Goal: Task Accomplishment & Management: Complete application form

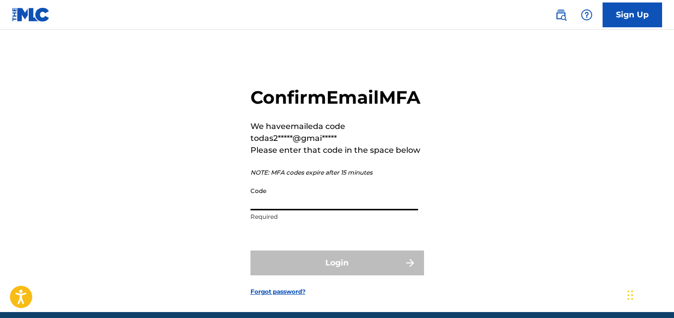
click at [299, 210] on input "Code" at bounding box center [335, 196] width 168 height 28
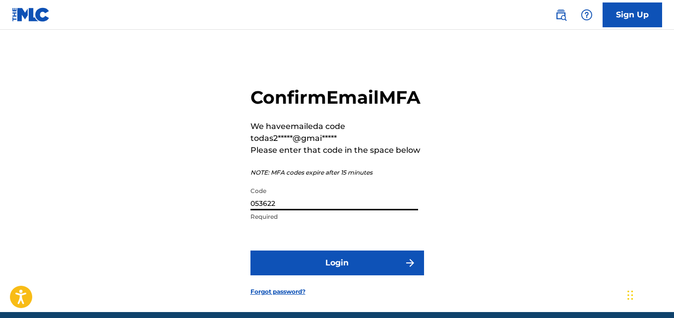
type input "053622"
click at [372, 275] on button "Login" at bounding box center [338, 263] width 174 height 25
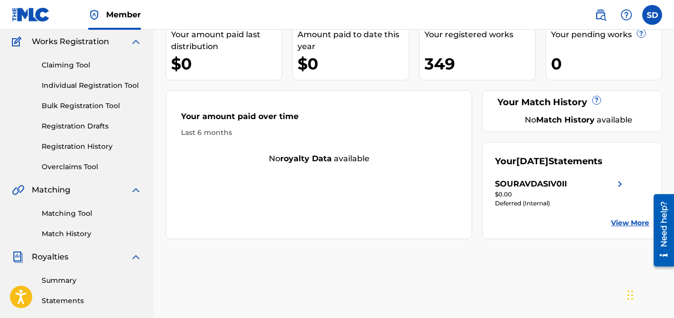
scroll to position [55, 0]
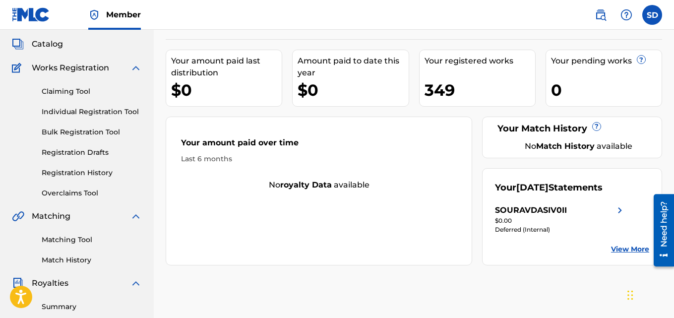
click at [90, 116] on link "Individual Registration Tool" at bounding box center [92, 112] width 100 height 10
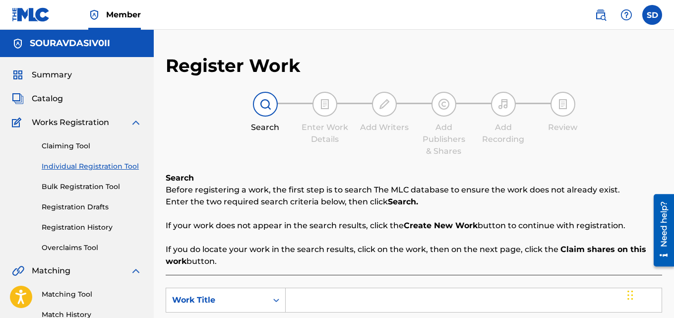
scroll to position [147, 0]
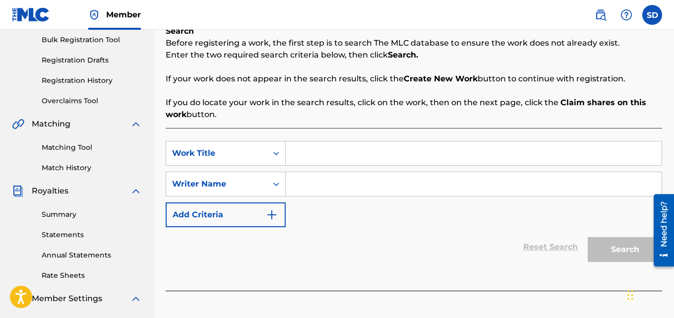
click at [83, 77] on link "Registration History" at bounding box center [92, 80] width 100 height 10
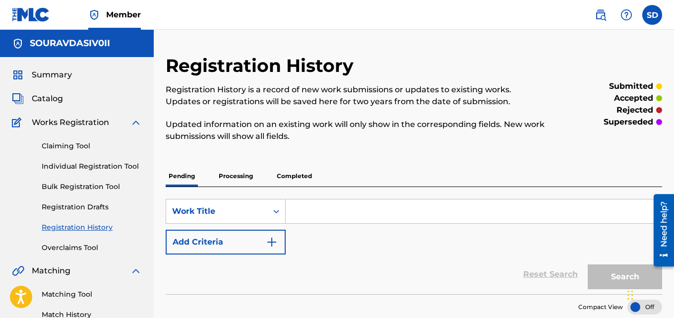
click at [247, 173] on p "Processing" at bounding box center [236, 176] width 40 height 21
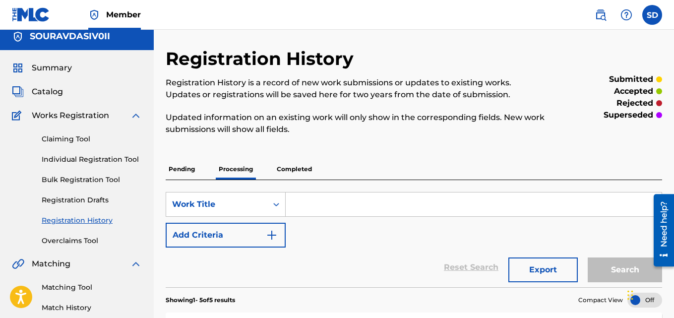
scroll to position [5, 0]
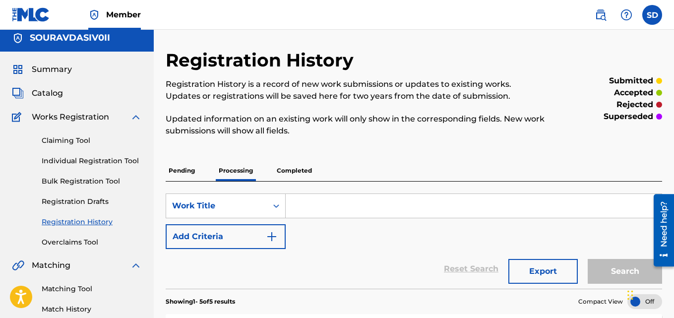
click at [67, 157] on link "Individual Registration Tool" at bounding box center [92, 161] width 100 height 10
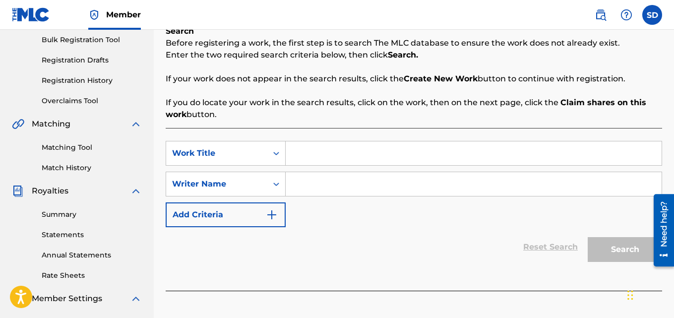
scroll to position [153, 0]
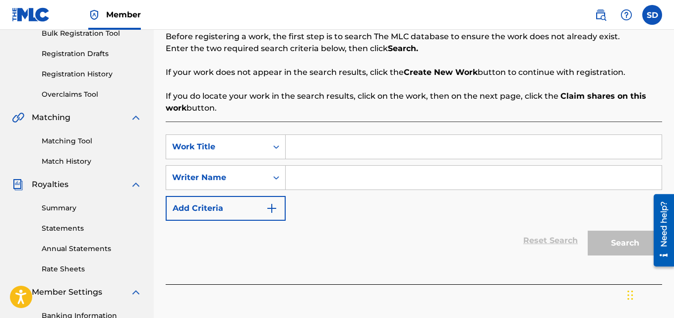
click at [310, 144] on input "Search Form" at bounding box center [474, 147] width 376 height 24
paste input "95 percent"
type input "95 percent"
click at [310, 180] on input "Search Form" at bounding box center [474, 178] width 376 height 24
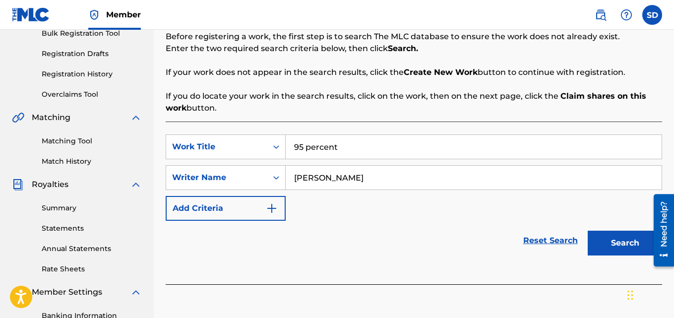
type input "[PERSON_NAME]"
click at [619, 241] on button "Search" at bounding box center [625, 243] width 74 height 25
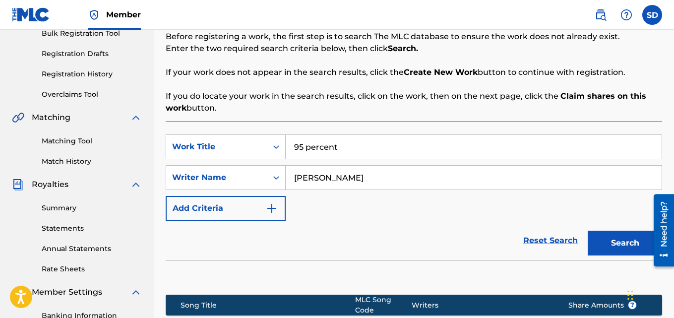
scroll to position [297, 0]
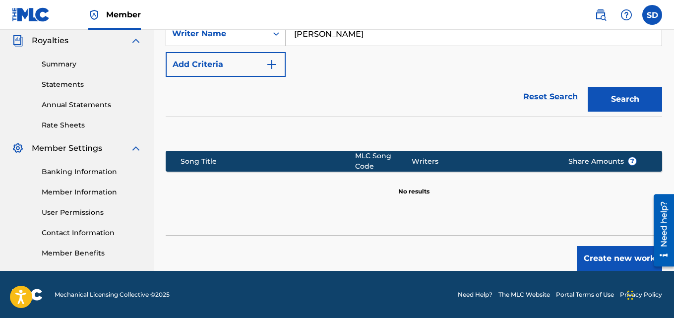
click at [591, 246] on button "Create new work" at bounding box center [619, 258] width 85 height 25
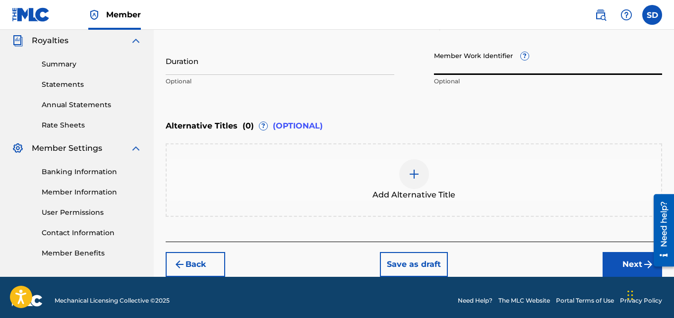
click at [478, 67] on input "Member Work Identifier ?" at bounding box center [548, 61] width 229 height 28
paste input "932188931"
type input "932188931"
click at [617, 250] on div "Back Save as draft Next" at bounding box center [414, 259] width 497 height 35
click at [617, 261] on button "Next" at bounding box center [633, 264] width 60 height 25
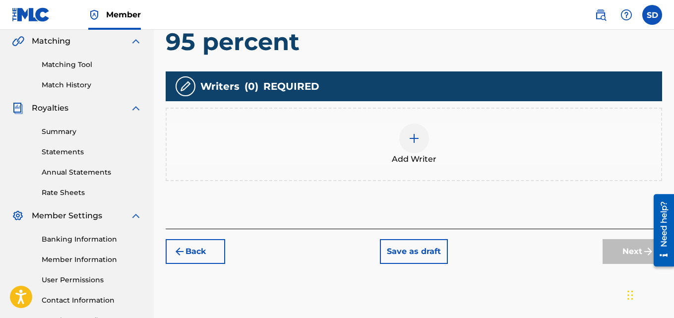
scroll to position [235, 0]
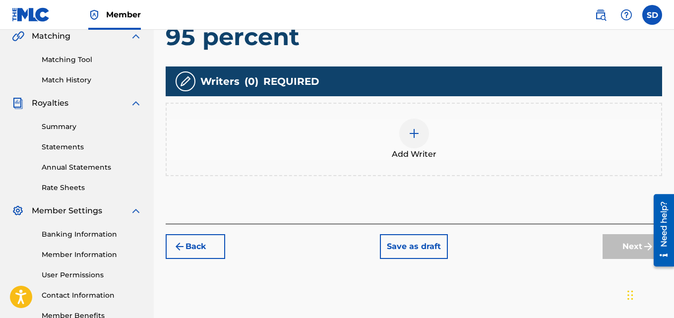
click at [410, 139] on div at bounding box center [415, 134] width 30 height 30
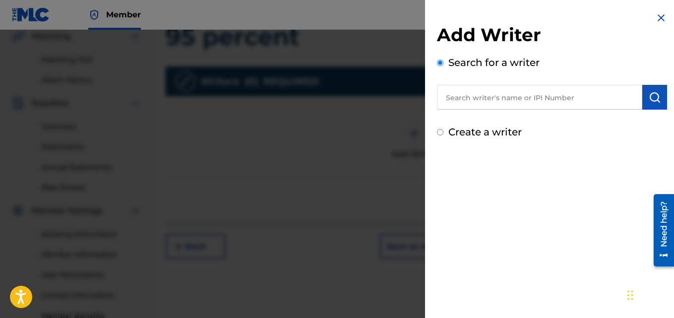
click at [554, 107] on input "text" at bounding box center [539, 97] width 205 height 25
click at [637, 101] on input "text" at bounding box center [539, 97] width 205 height 25
click at [644, 101] on button "submit" at bounding box center [655, 97] width 25 height 25
click at [531, 101] on input "text" at bounding box center [539, 97] width 205 height 25
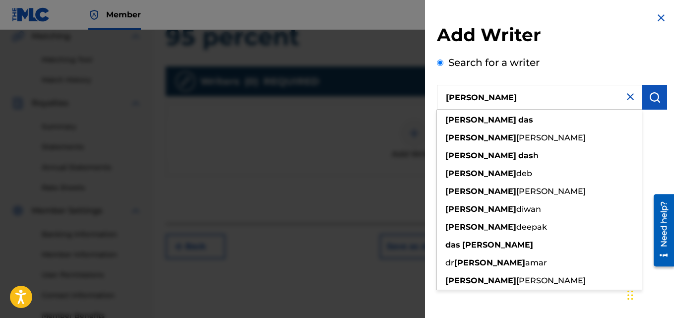
type input "[PERSON_NAME]"
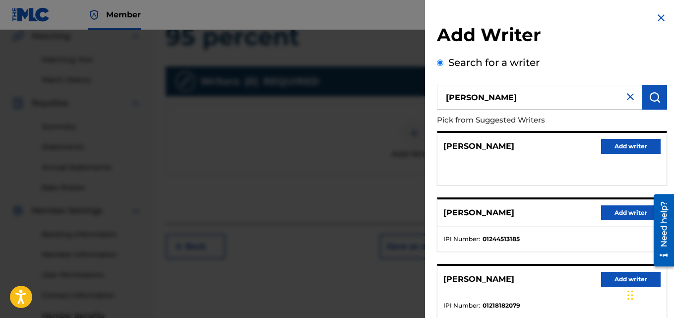
click at [624, 216] on button "Add writer" at bounding box center [632, 212] width 60 height 15
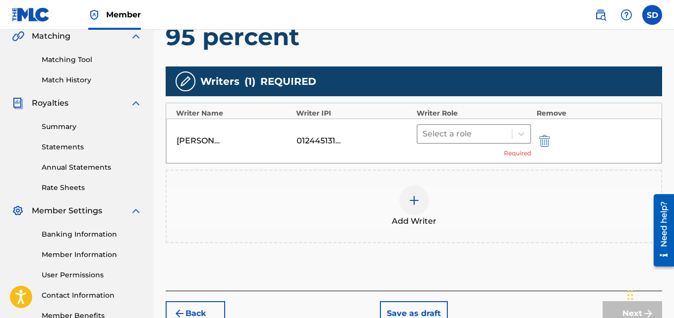
click at [470, 135] on div at bounding box center [465, 134] width 85 height 14
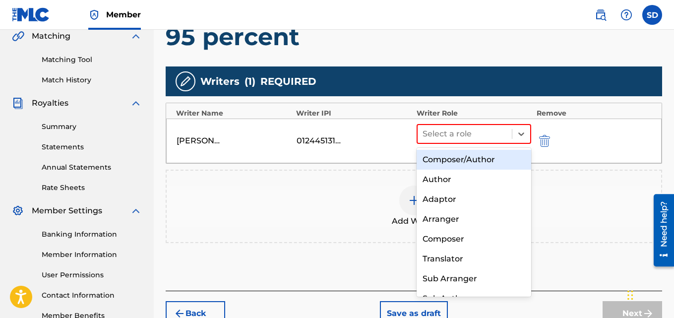
click at [464, 154] on div "Composer/Author" at bounding box center [474, 160] width 115 height 20
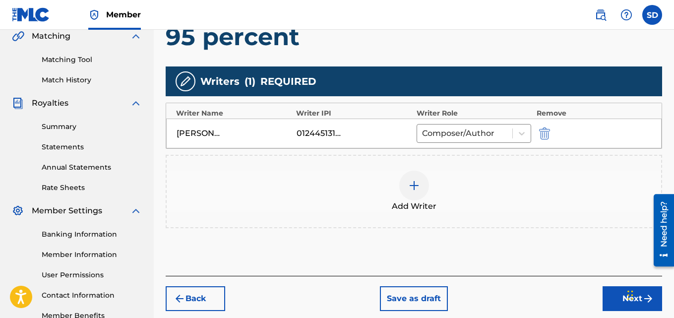
click at [605, 297] on button "Next" at bounding box center [633, 298] width 60 height 25
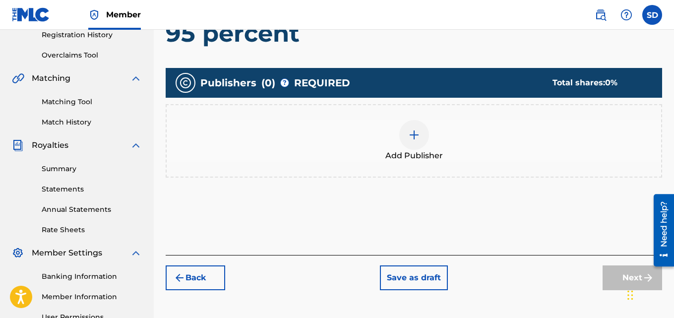
scroll to position [195, 0]
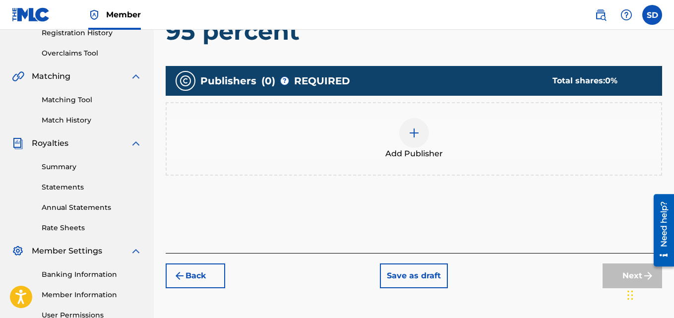
click at [409, 131] on img at bounding box center [414, 133] width 12 height 12
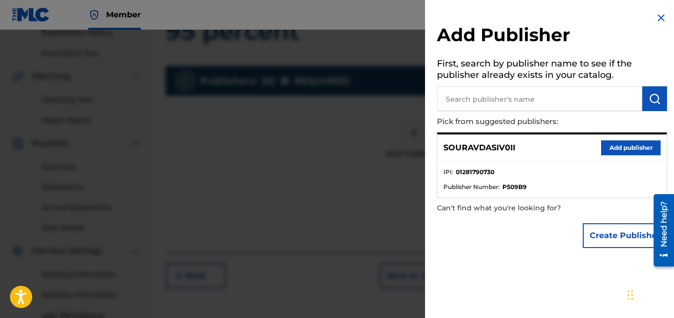
click at [616, 149] on button "Add publisher" at bounding box center [632, 147] width 60 height 15
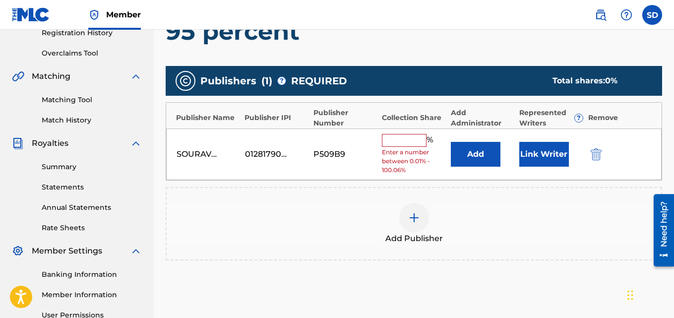
click at [398, 144] on input "text" at bounding box center [404, 140] width 45 height 13
type input "100"
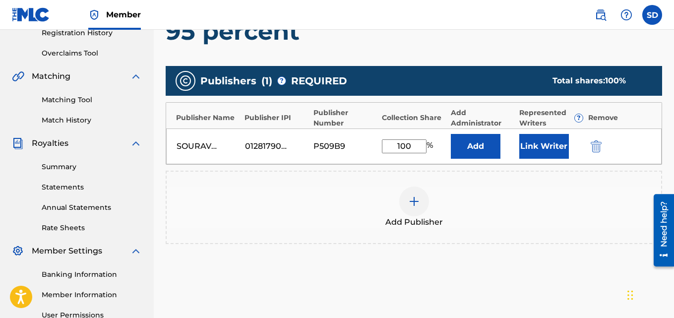
click at [557, 139] on button "Link Writer" at bounding box center [545, 146] width 50 height 25
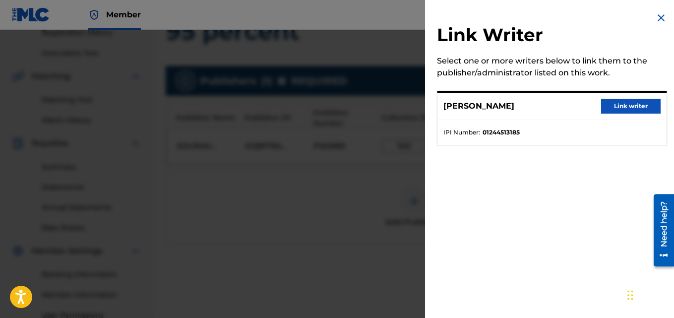
click at [627, 107] on button "Link writer" at bounding box center [632, 106] width 60 height 15
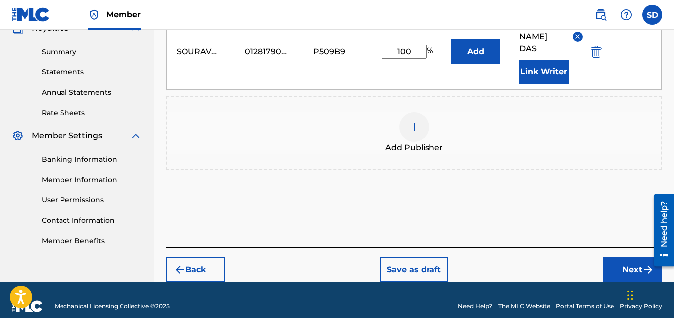
click at [609, 261] on button "Next" at bounding box center [633, 270] width 60 height 25
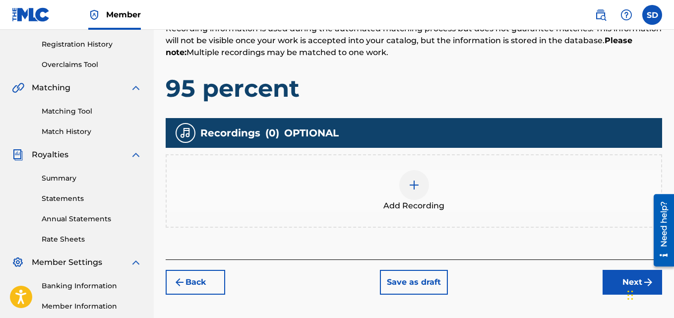
scroll to position [297, 0]
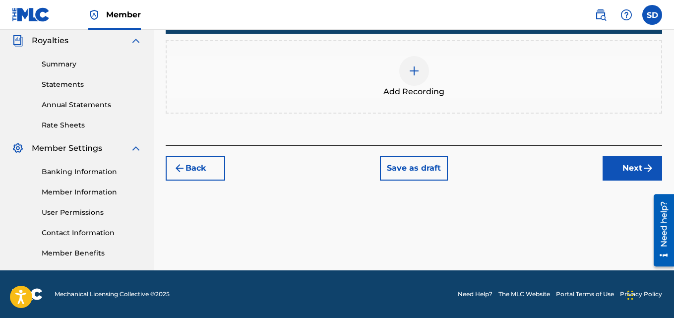
click at [400, 66] on div at bounding box center [415, 71] width 30 height 30
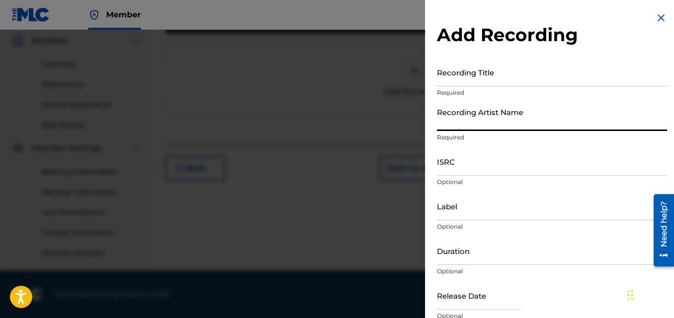
click at [467, 121] on input "Recording Artist Name" at bounding box center [552, 117] width 230 height 28
type input "[PERSON_NAME] (IX0II)"
click at [464, 206] on input "Label" at bounding box center [552, 206] width 230 height 28
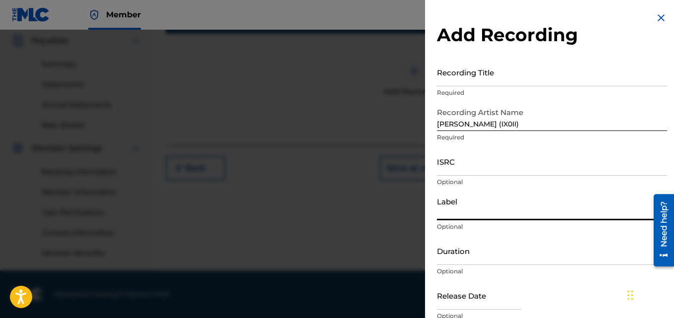
type input "IX0II"
click at [405, 316] on div at bounding box center [337, 189] width 674 height 318
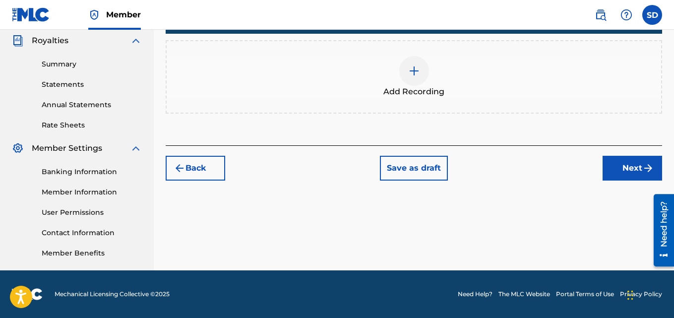
click at [419, 70] on img at bounding box center [414, 71] width 12 height 12
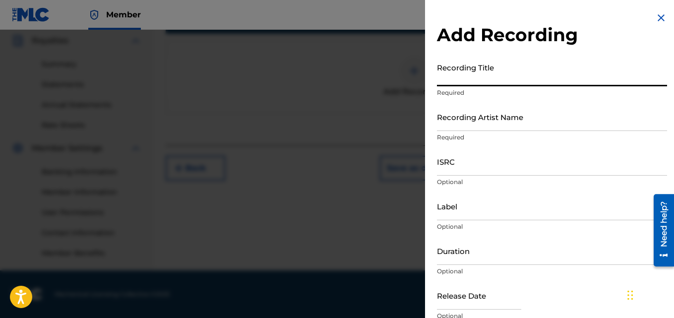
click at [499, 78] on input "Recording Title" at bounding box center [552, 72] width 230 height 28
paste input "95 percent"
type input "95 percent"
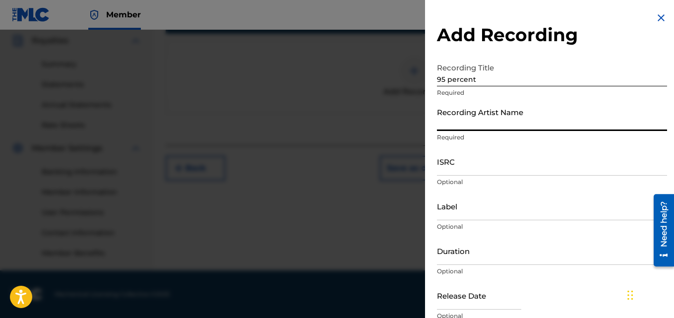
click at [485, 116] on input "Recording Artist Name" at bounding box center [552, 117] width 230 height 28
type input "[PERSON_NAME] (IX0II)"
click at [436, 230] on div "Add Recording Recording Title 95 percent Required Recording Artist Name [PERSON…" at bounding box center [552, 181] width 254 height 363
click at [451, 218] on input "Label" at bounding box center [552, 206] width 230 height 28
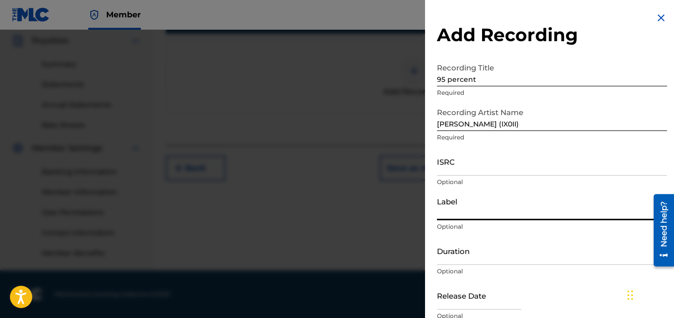
type input "IX0II"
click at [481, 165] on input "ISRC" at bounding box center [552, 161] width 230 height 28
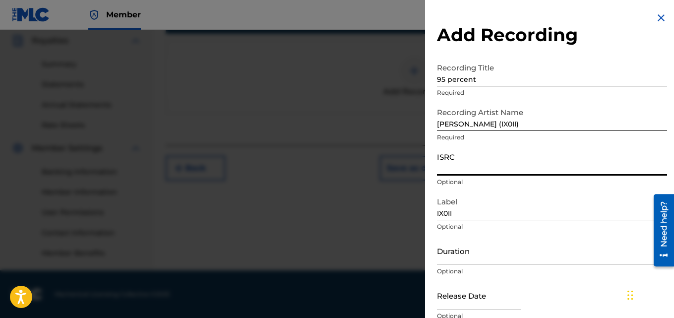
paste input "INI802570255"
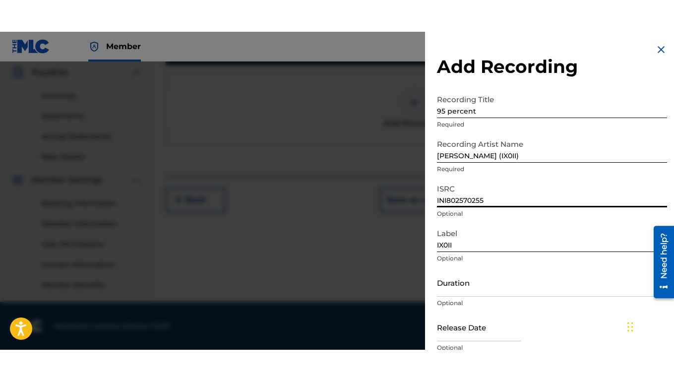
scroll to position [234, 0]
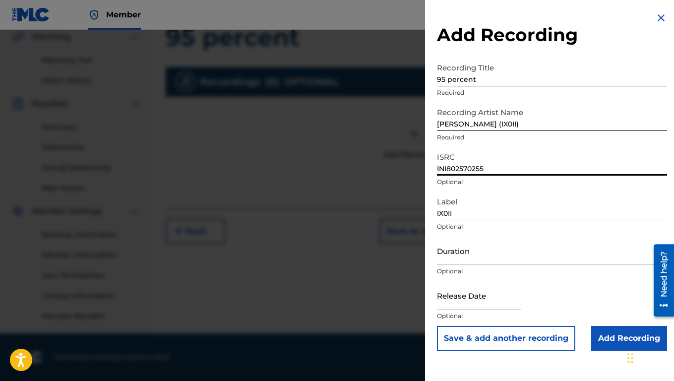
type input "INI802570255"
click at [610, 318] on input "Add Recording" at bounding box center [630, 338] width 76 height 25
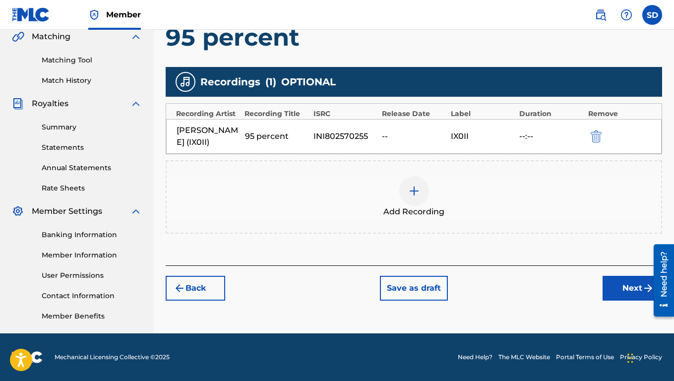
click at [619, 294] on button "Next" at bounding box center [633, 288] width 60 height 25
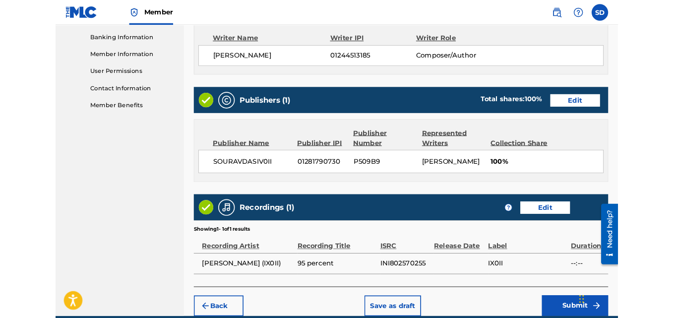
scroll to position [470, 0]
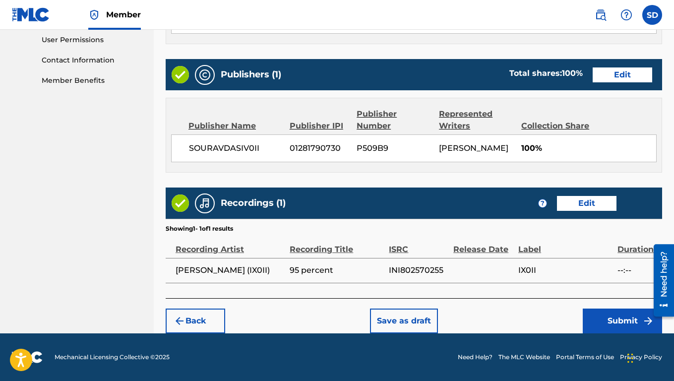
click at [602, 318] on button "Submit" at bounding box center [622, 321] width 79 height 25
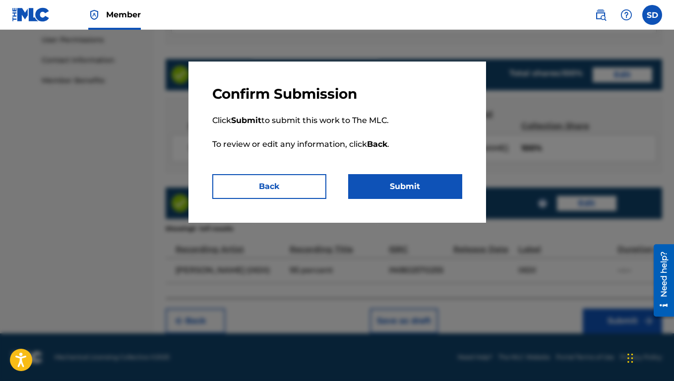
click at [381, 183] on button "Submit" at bounding box center [405, 186] width 114 height 25
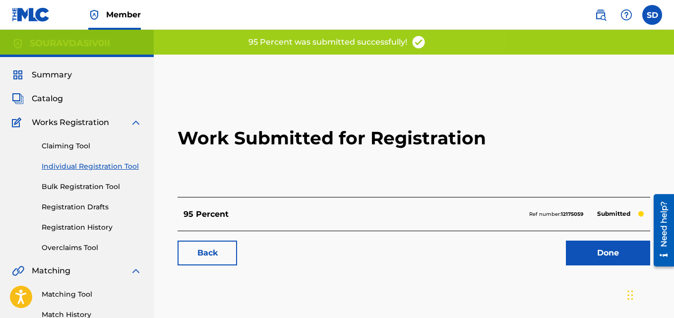
click at [96, 166] on link "Individual Registration Tool" at bounding box center [92, 166] width 100 height 10
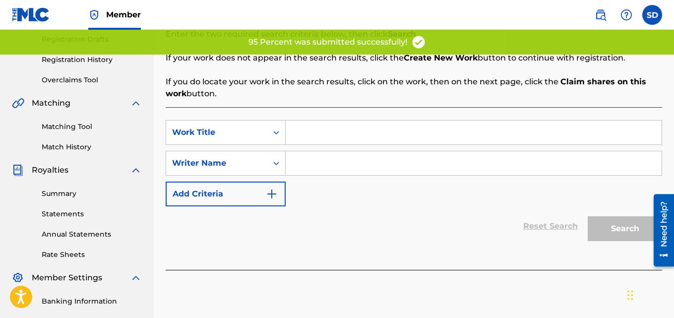
scroll to position [172, 0]
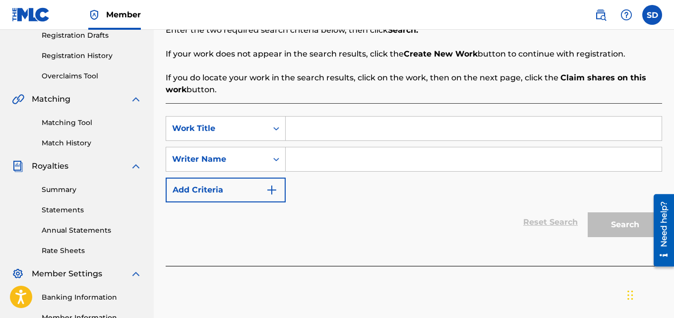
click at [311, 136] on input "Search Form" at bounding box center [474, 129] width 376 height 24
paste input "HeadPhone"
type input "HeadPhone"
click at [305, 159] on input "Search Form" at bounding box center [474, 159] width 376 height 24
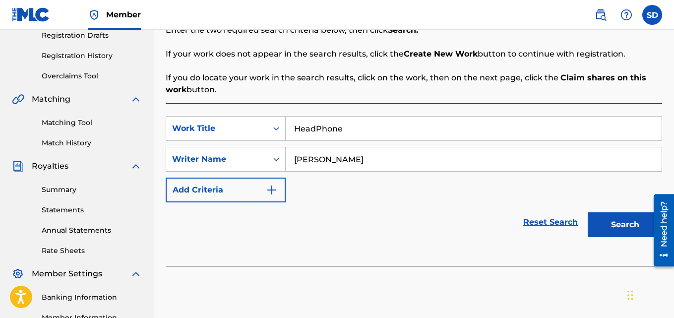
type input "[PERSON_NAME]"
click at [588, 212] on button "Search" at bounding box center [625, 224] width 74 height 25
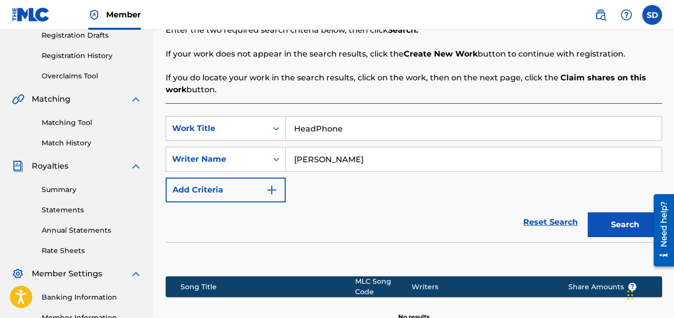
scroll to position [297, 0]
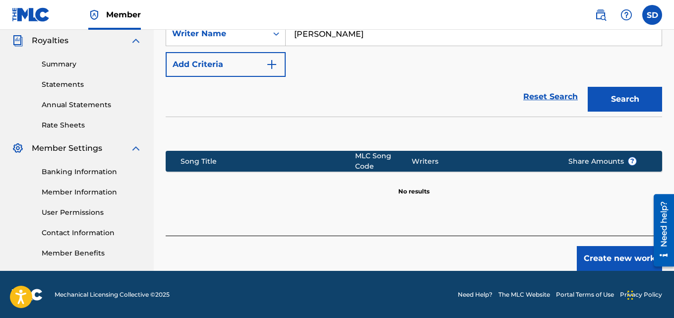
click at [594, 247] on button "Create new work" at bounding box center [619, 258] width 85 height 25
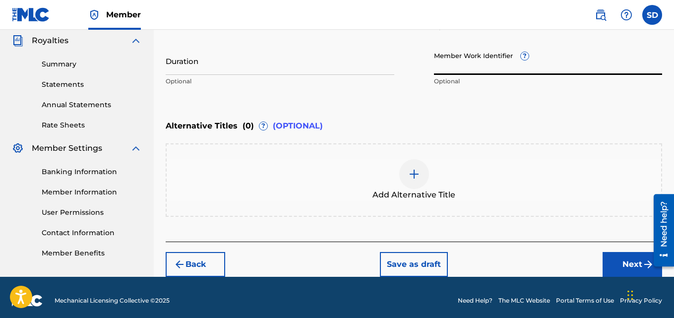
click at [477, 54] on input "Member Work Identifier ?" at bounding box center [548, 61] width 229 height 28
paste input "932188932"
type input "932188932"
click at [625, 257] on button "Next" at bounding box center [633, 264] width 60 height 25
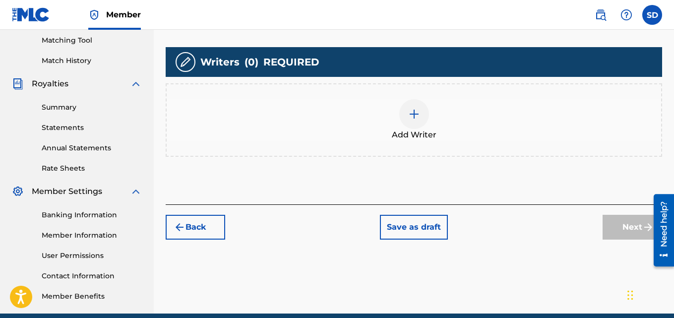
scroll to position [266, 0]
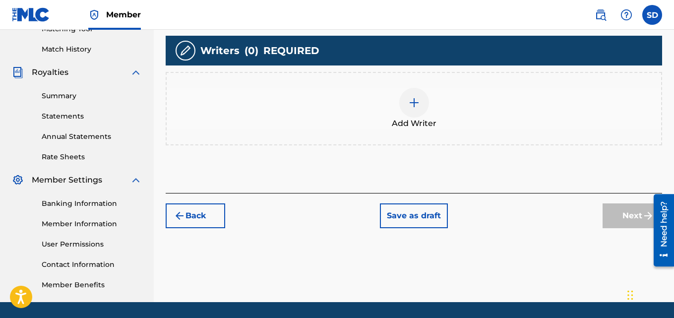
click at [406, 103] on div at bounding box center [415, 103] width 30 height 30
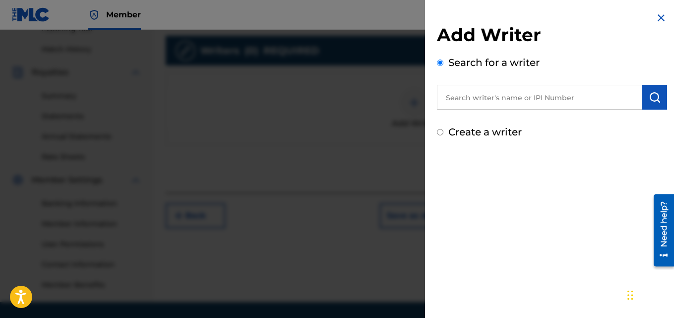
click at [529, 103] on input "text" at bounding box center [539, 97] width 205 height 25
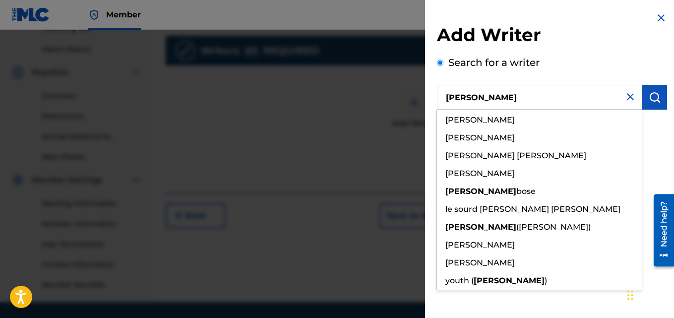
type input "[PERSON_NAME]"
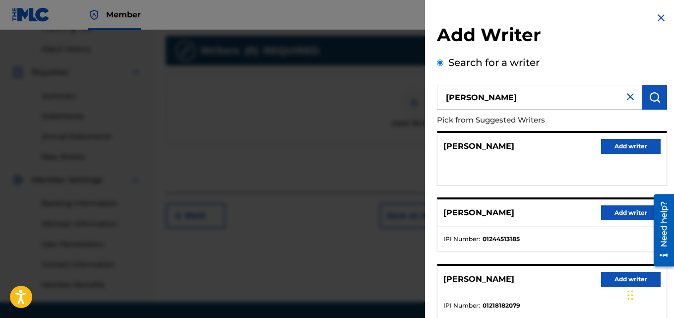
click at [614, 212] on button "Add writer" at bounding box center [632, 212] width 60 height 15
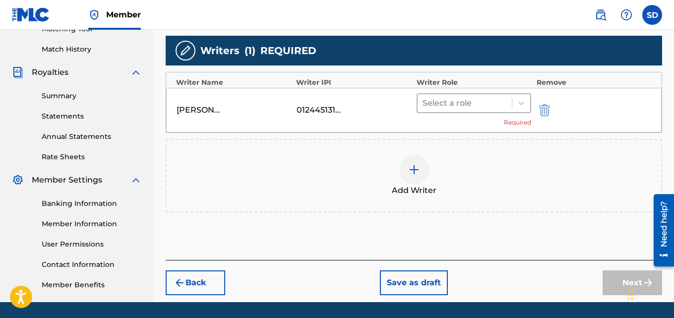
click at [454, 104] on div at bounding box center [465, 103] width 85 height 14
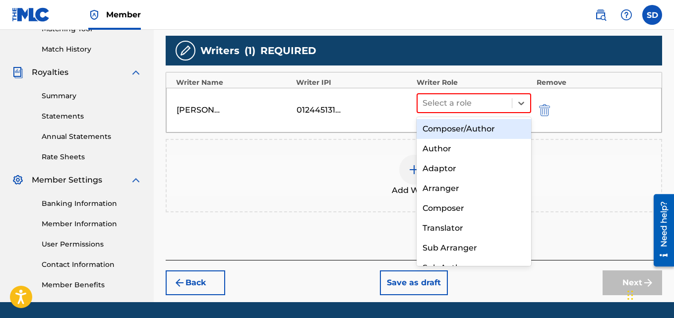
click at [454, 121] on div "Composer/Author" at bounding box center [474, 129] width 115 height 20
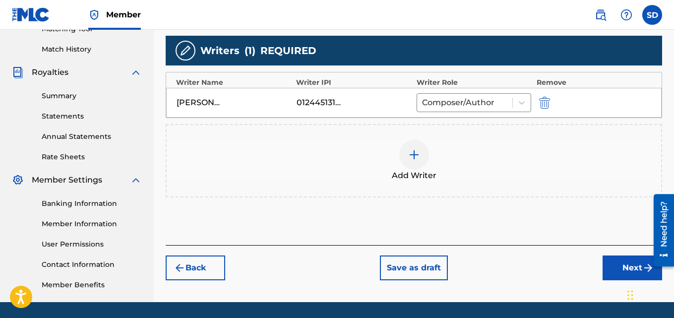
click at [622, 258] on button "Next" at bounding box center [633, 268] width 60 height 25
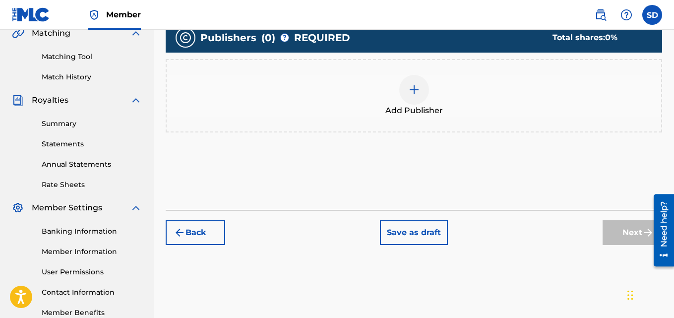
scroll to position [240, 0]
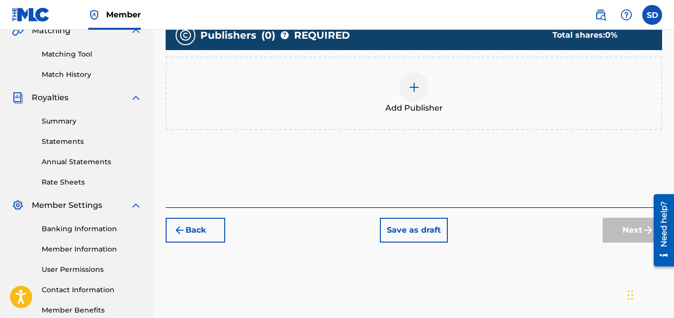
click at [424, 88] on div at bounding box center [415, 87] width 30 height 30
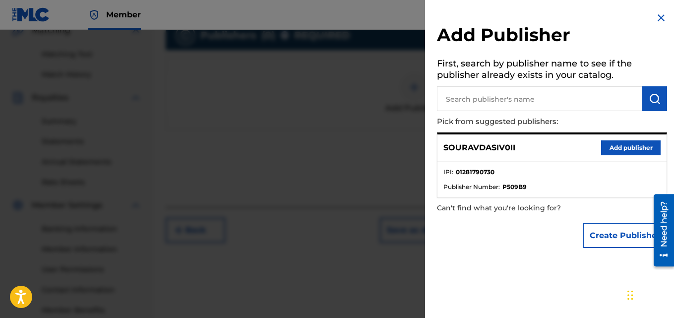
click at [627, 141] on button "Add publisher" at bounding box center [632, 147] width 60 height 15
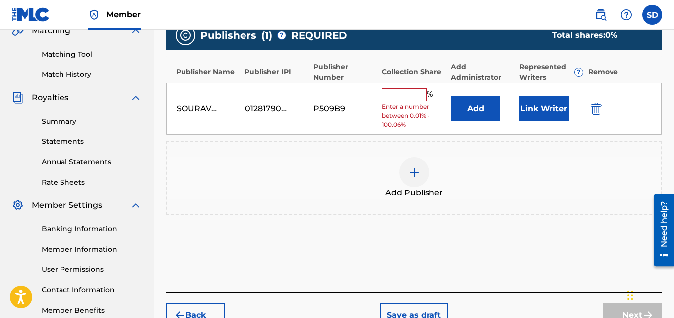
click at [409, 93] on input "text" at bounding box center [404, 94] width 45 height 13
type input "100"
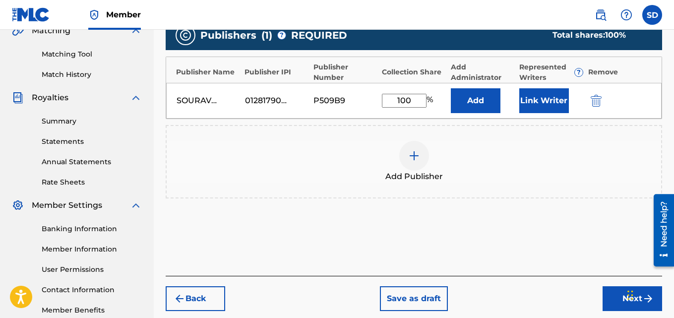
click at [543, 101] on button "Link Writer" at bounding box center [545, 100] width 50 height 25
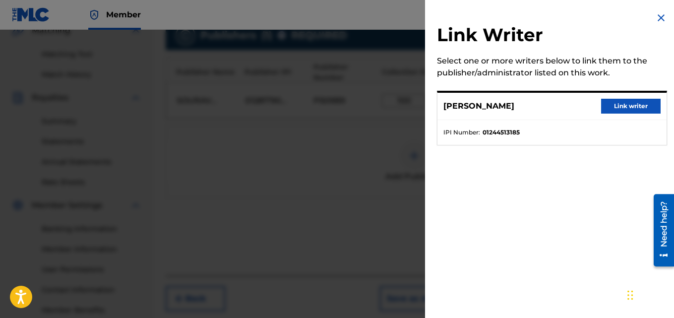
click at [619, 106] on button "Link writer" at bounding box center [632, 106] width 60 height 15
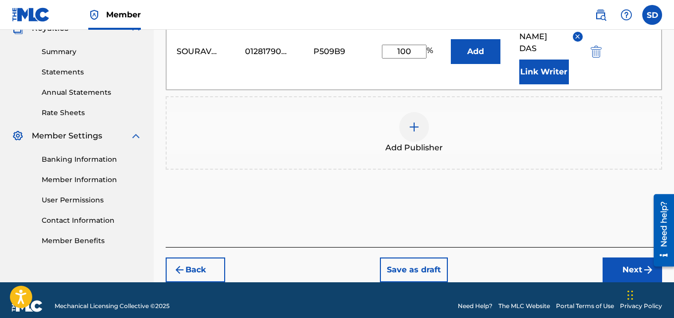
click at [628, 258] on button "Next" at bounding box center [633, 270] width 60 height 25
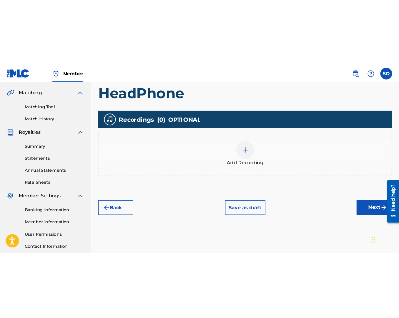
scroll to position [236, 0]
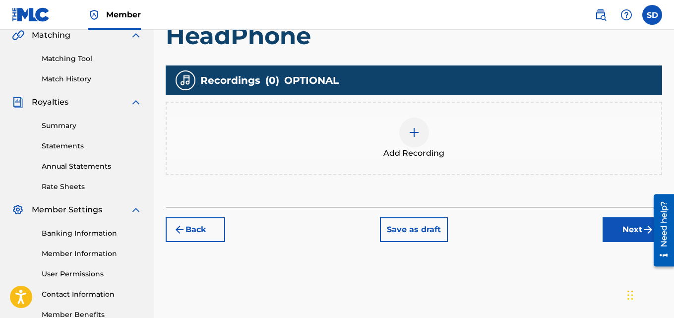
click at [412, 119] on div at bounding box center [415, 133] width 30 height 30
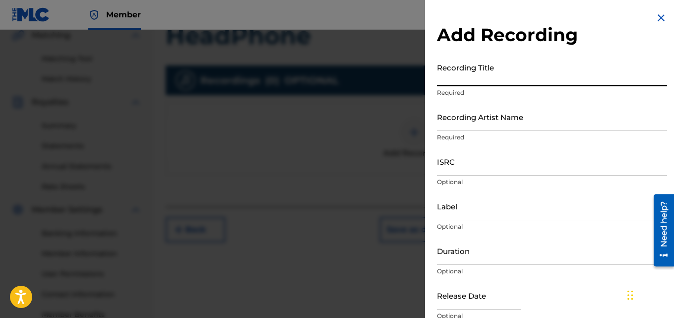
click at [510, 72] on input "Recording Title" at bounding box center [552, 72] width 230 height 28
click at [495, 118] on input "Recording Artist Name" at bounding box center [552, 117] width 230 height 28
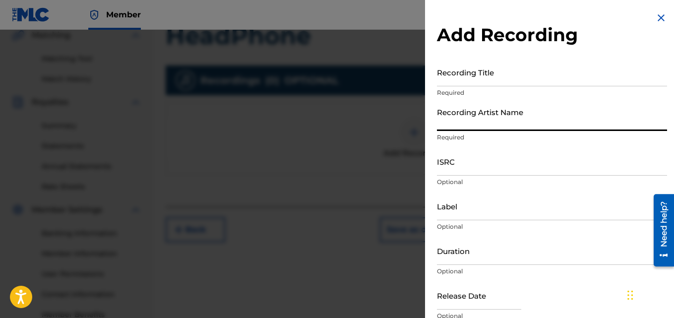
type input "[PERSON_NAME] (IX0II)"
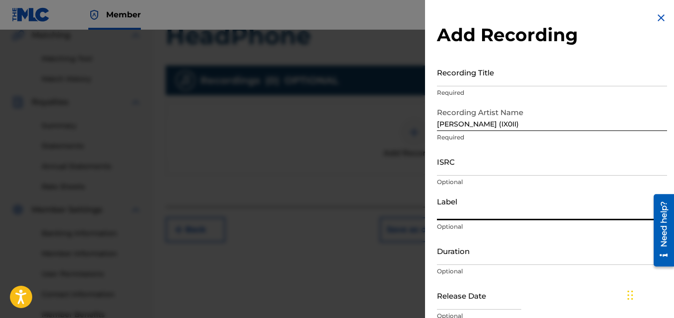
click at [456, 207] on input "Label" at bounding box center [552, 206] width 230 height 28
type input "IX0II"
click at [475, 71] on input "Recording Title" at bounding box center [552, 72] width 230 height 28
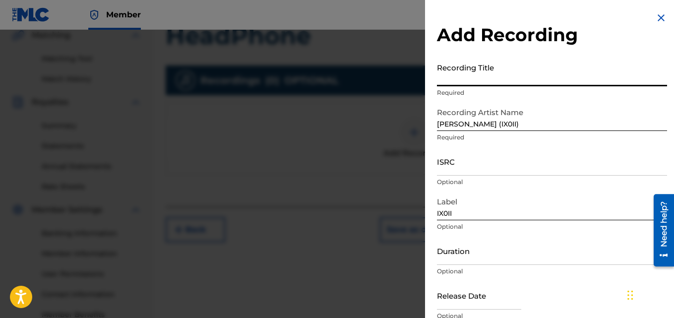
paste input "HeadPhone"
type input "HeadPhone"
click at [455, 160] on input "ISRC" at bounding box center [552, 161] width 230 height 28
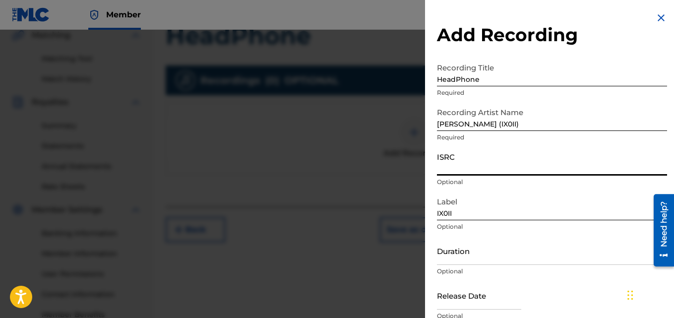
paste input "INI802571256"
type input "INI802571256"
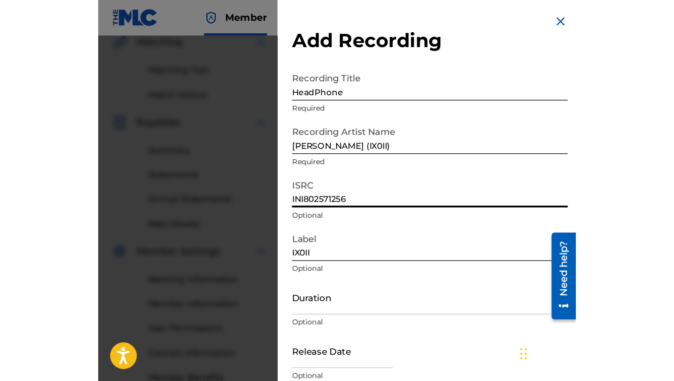
scroll to position [234, 0]
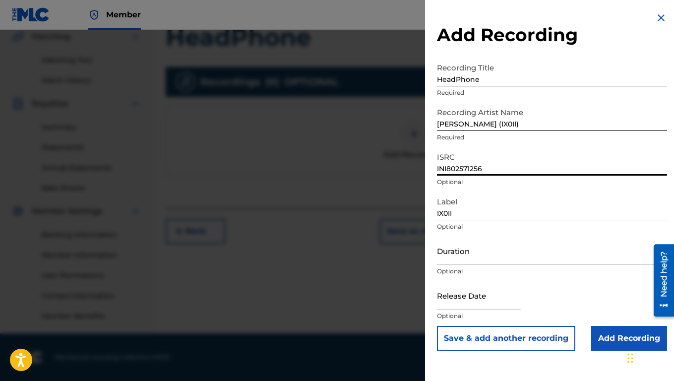
click at [610, 318] on input "Add Recording" at bounding box center [630, 338] width 76 height 25
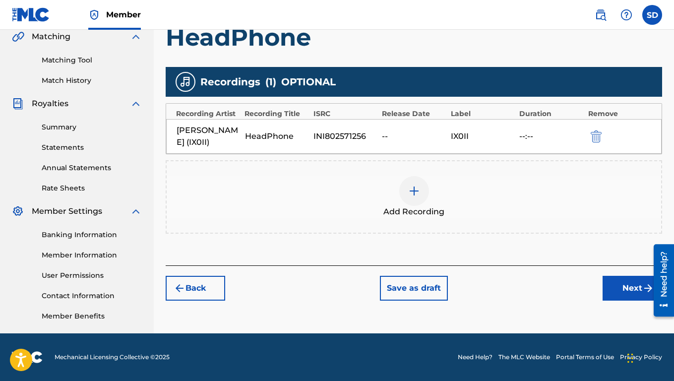
click at [626, 291] on button "Next" at bounding box center [633, 288] width 60 height 25
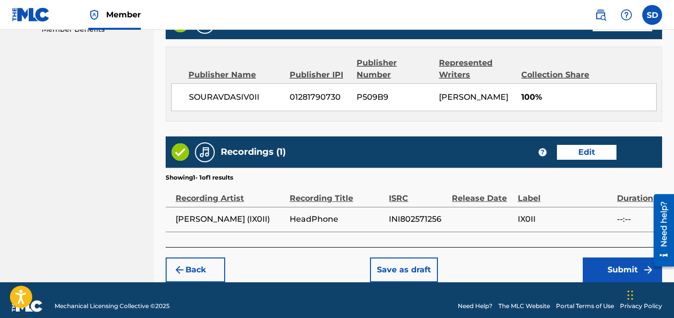
scroll to position [533, 0]
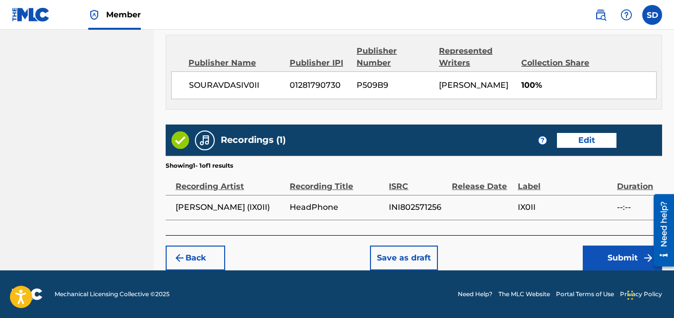
click at [605, 250] on button "Submit" at bounding box center [622, 258] width 79 height 25
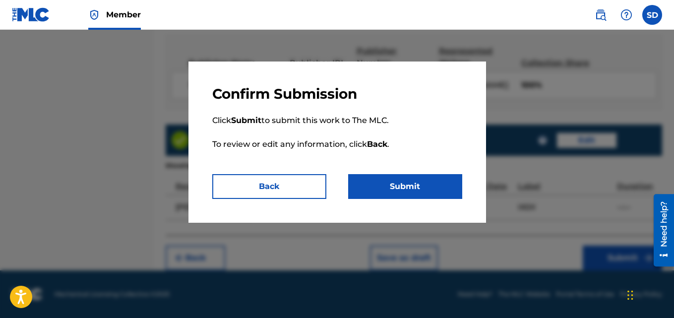
click at [376, 184] on button "Submit" at bounding box center [405, 186] width 114 height 25
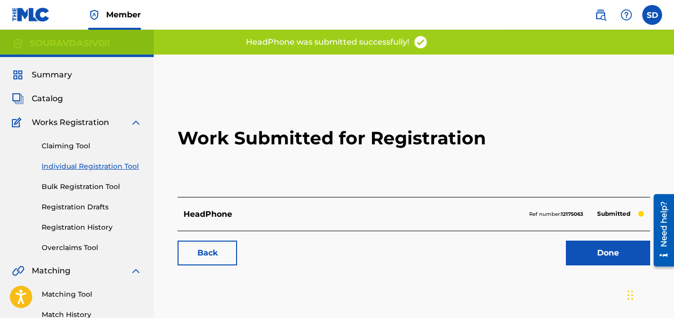
click at [101, 166] on link "Individual Registration Tool" at bounding box center [92, 166] width 100 height 10
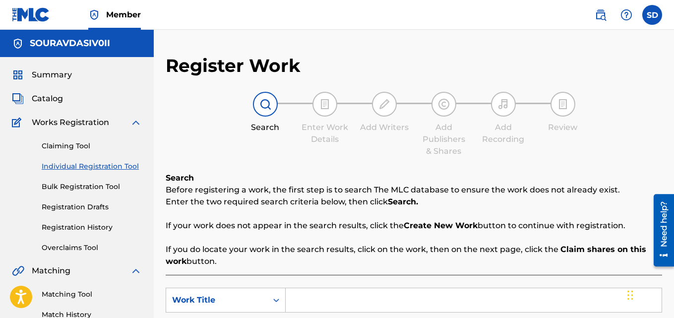
scroll to position [152, 0]
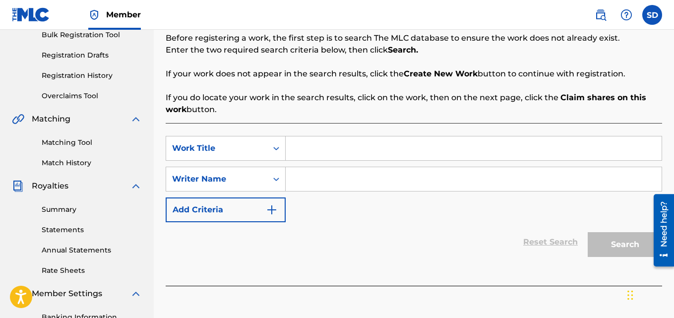
click at [309, 151] on input "Search Form" at bounding box center [474, 148] width 376 height 24
paste input "Love Night"
type input "Love Night"
click at [321, 173] on input "Search Form" at bounding box center [474, 179] width 376 height 24
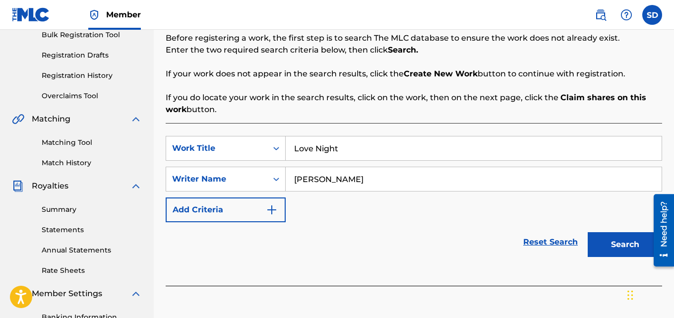
type input "[PERSON_NAME]"
click at [588, 232] on button "Search" at bounding box center [625, 244] width 74 height 25
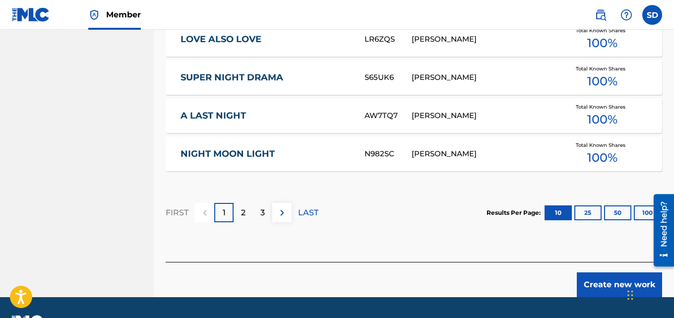
scroll to position [692, 0]
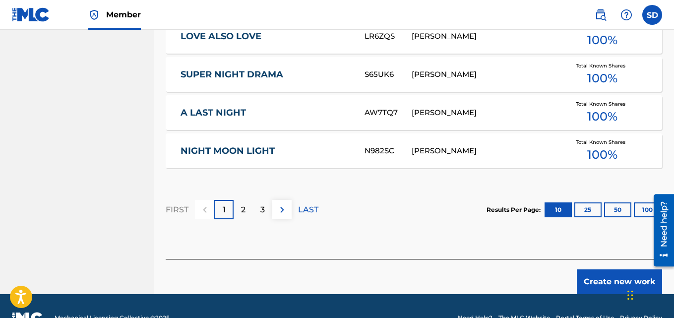
click at [608, 273] on button "Create new work" at bounding box center [619, 281] width 85 height 25
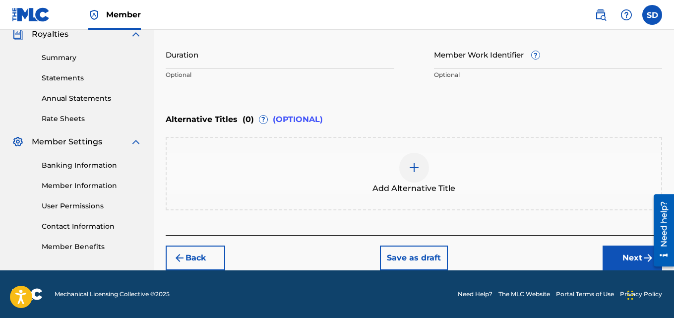
scroll to position [304, 0]
click at [478, 51] on input "Member Work Identifier ?" at bounding box center [548, 54] width 229 height 28
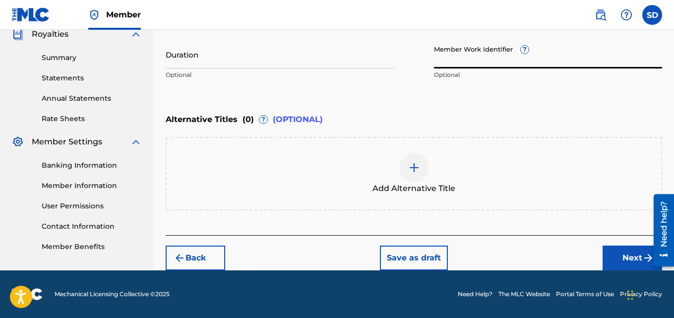
paste input "932188933"
type input "932188933"
click at [614, 256] on button "Next" at bounding box center [633, 258] width 60 height 25
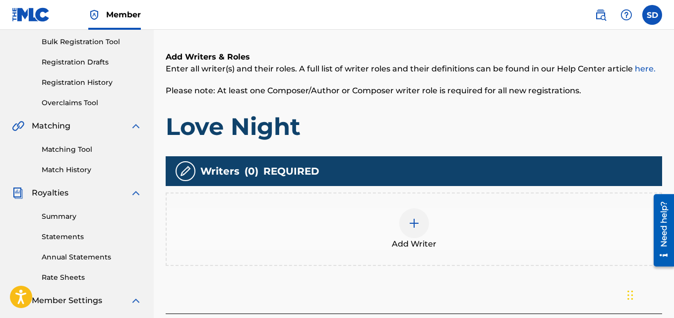
scroll to position [297, 0]
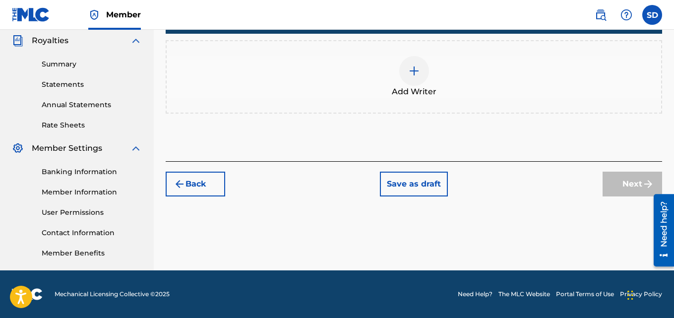
click at [419, 75] on img at bounding box center [414, 71] width 12 height 12
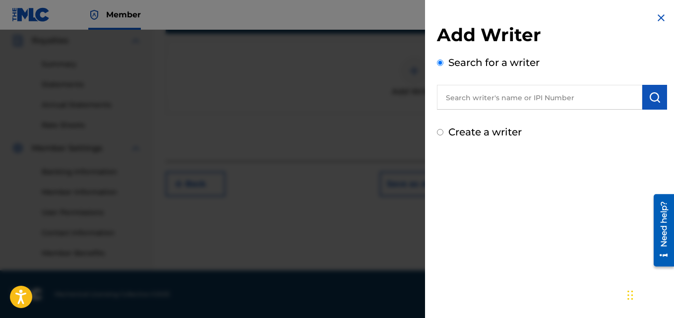
click at [522, 87] on input "text" at bounding box center [539, 97] width 205 height 25
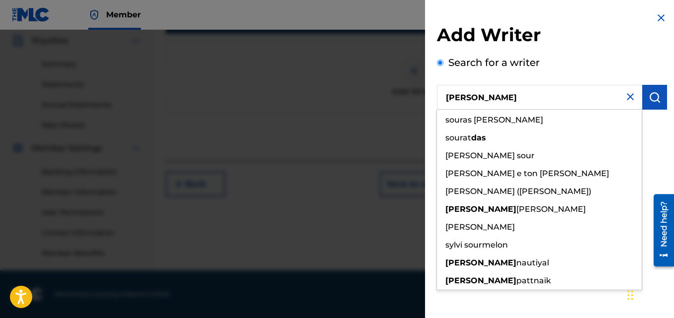
type input "[PERSON_NAME]"
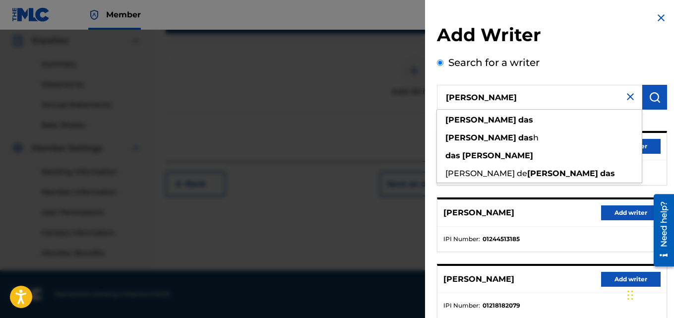
click at [608, 211] on button "Add writer" at bounding box center [632, 212] width 60 height 15
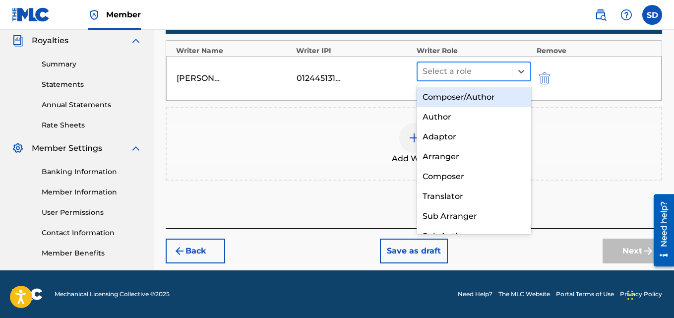
click at [476, 69] on div at bounding box center [465, 72] width 85 height 14
click at [462, 95] on div "Composer/Author" at bounding box center [474, 97] width 115 height 20
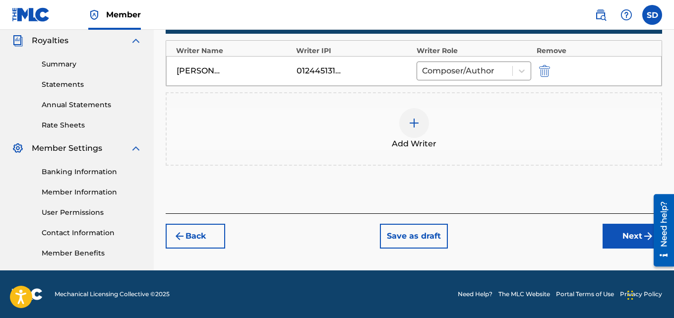
click at [629, 240] on button "Next" at bounding box center [633, 236] width 60 height 25
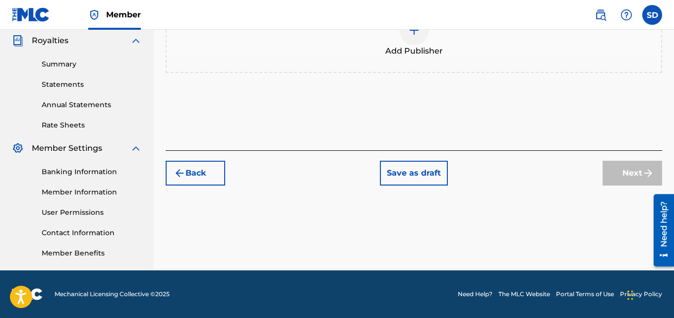
click at [414, 38] on div at bounding box center [415, 30] width 30 height 30
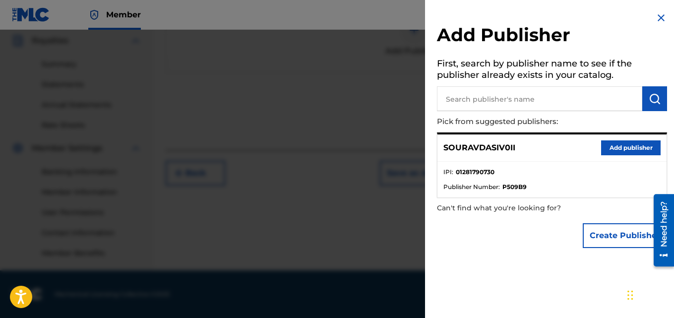
click at [612, 148] on button "Add publisher" at bounding box center [632, 147] width 60 height 15
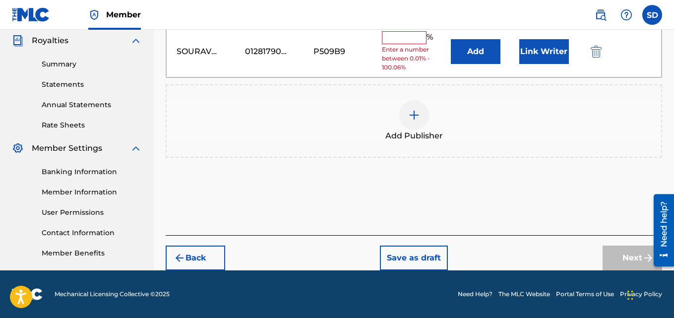
click at [391, 43] on input "text" at bounding box center [404, 37] width 45 height 13
type input "100"
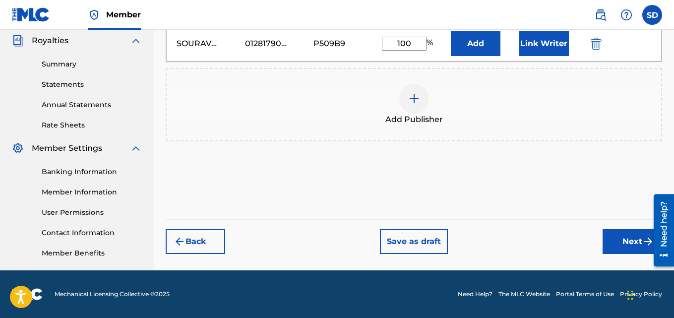
click at [534, 37] on button "Link Writer" at bounding box center [545, 43] width 50 height 25
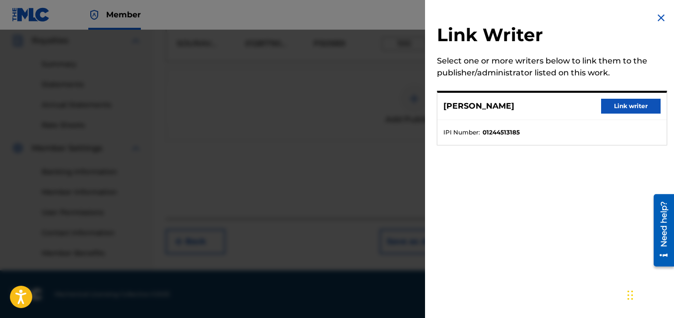
click at [633, 108] on button "Link writer" at bounding box center [632, 106] width 60 height 15
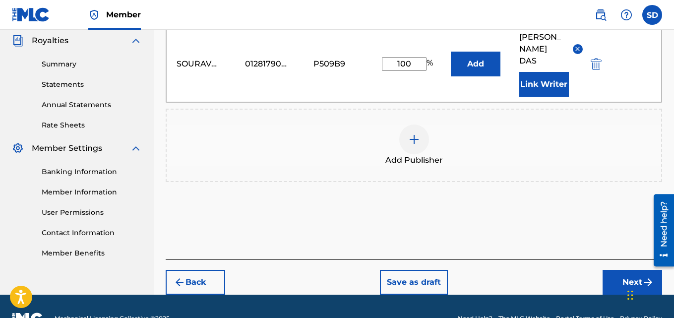
scroll to position [310, 0]
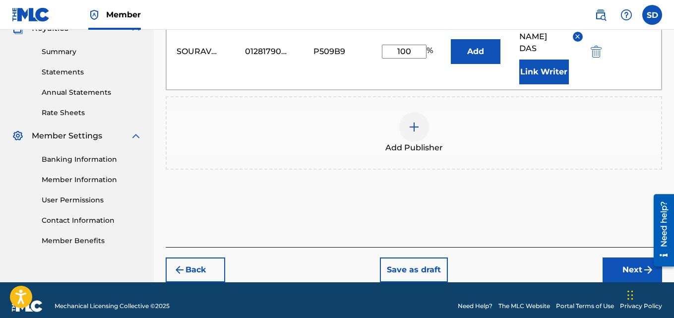
click at [619, 260] on button "Next" at bounding box center [633, 270] width 60 height 25
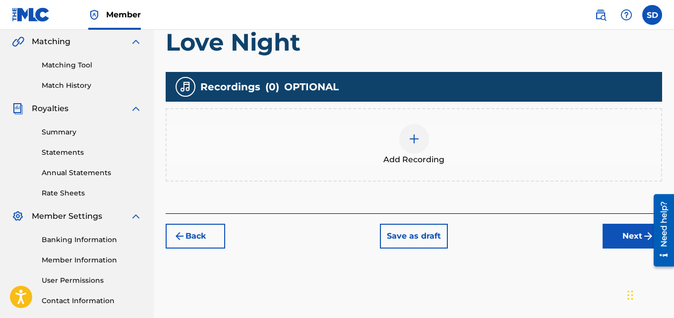
scroll to position [236, 0]
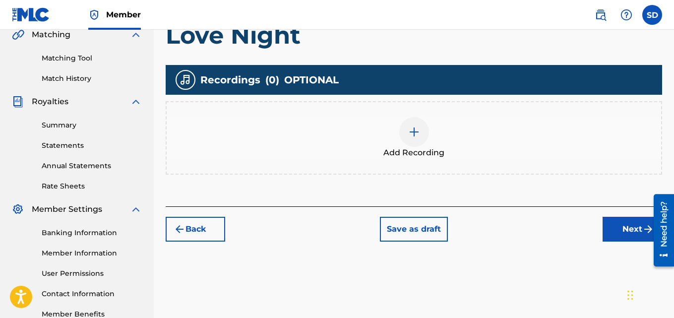
click at [414, 138] on div at bounding box center [415, 132] width 30 height 30
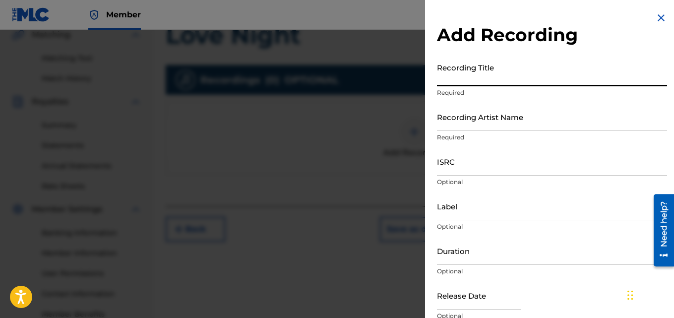
click at [515, 68] on input "Recording Title" at bounding box center [552, 72] width 230 height 28
click at [474, 117] on input "Recording Artist Name" at bounding box center [552, 117] width 230 height 28
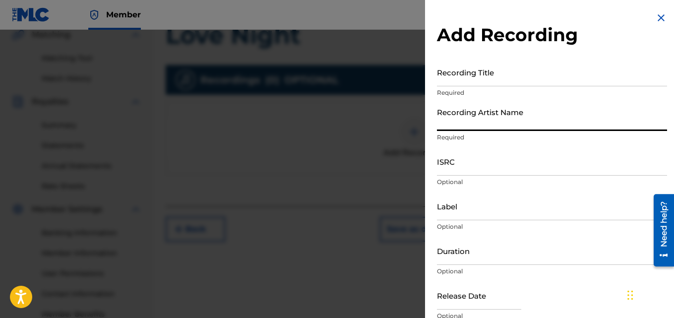
type input "[PERSON_NAME] (IX0II)"
click at [460, 204] on input "Label" at bounding box center [552, 206] width 230 height 28
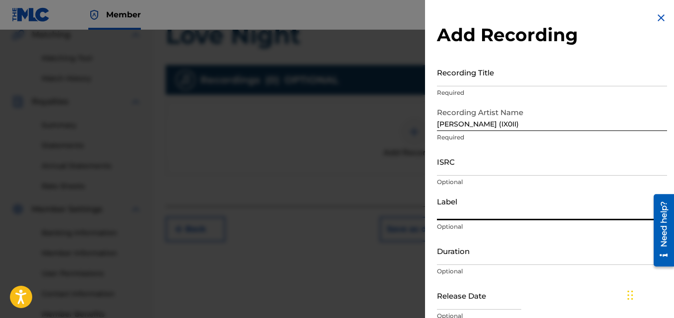
type input "IX0II"
click at [488, 70] on input "Recording Title" at bounding box center [552, 72] width 230 height 28
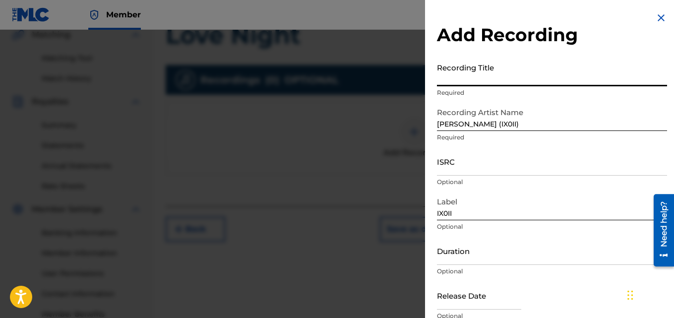
paste input "Love Night"
type input "Love Night"
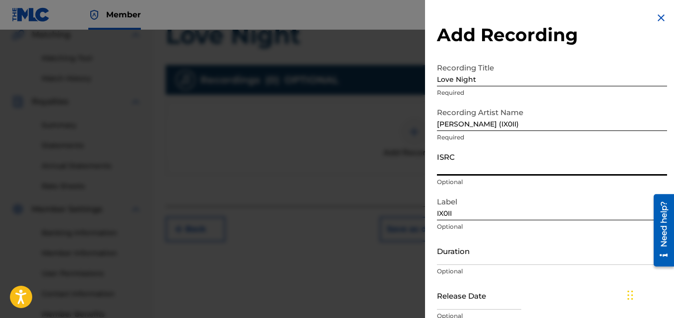
click at [468, 165] on input "ISRC" at bounding box center [552, 161] width 230 height 28
paste input "INI802572257"
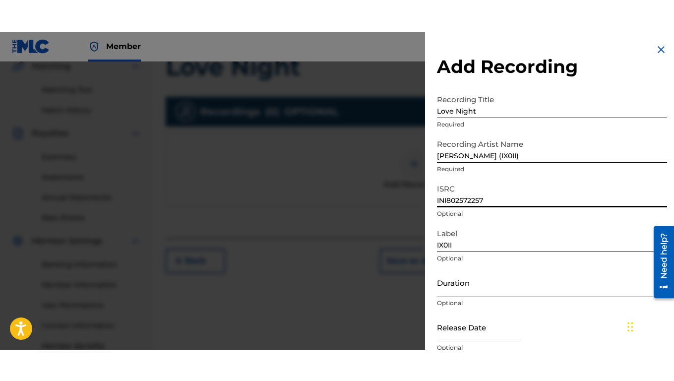
scroll to position [234, 0]
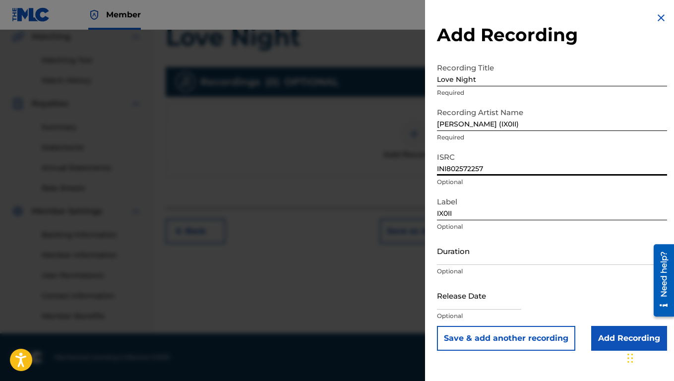
type input "INI802572257"
click at [610, 318] on input "Add Recording" at bounding box center [630, 338] width 76 height 25
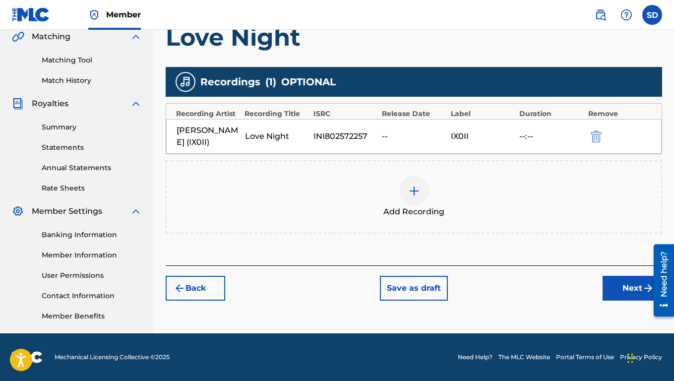
click at [619, 287] on button "Next" at bounding box center [633, 288] width 60 height 25
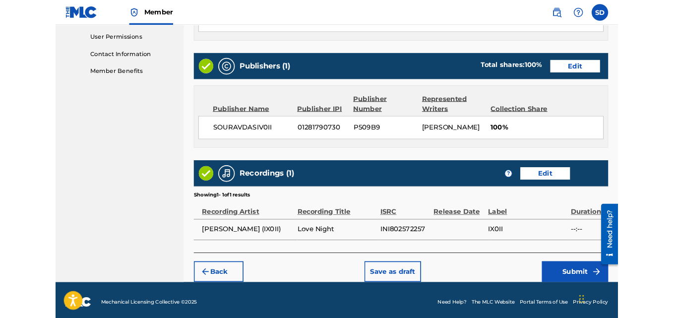
scroll to position [470, 0]
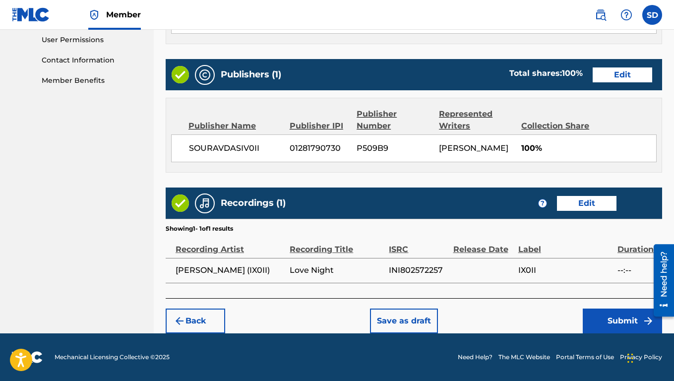
click at [606, 318] on button "Submit" at bounding box center [622, 321] width 79 height 25
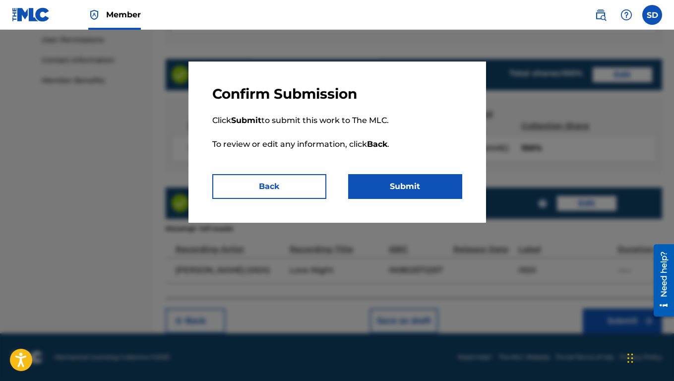
click at [376, 186] on button "Submit" at bounding box center [405, 186] width 114 height 25
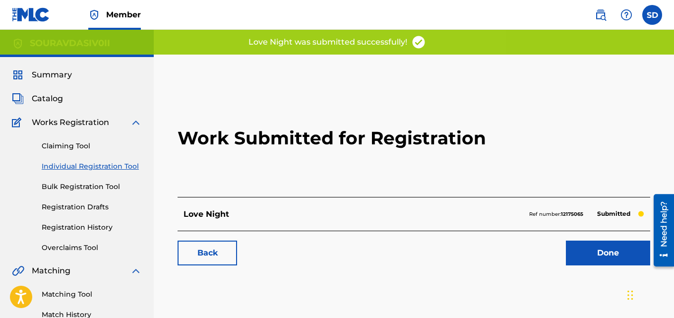
click at [96, 170] on link "Individual Registration Tool" at bounding box center [92, 166] width 100 height 10
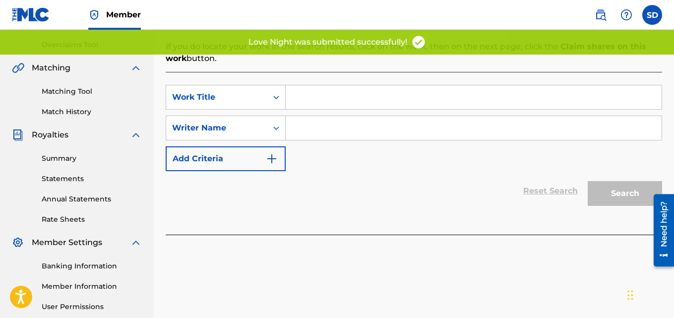
scroll to position [204, 0]
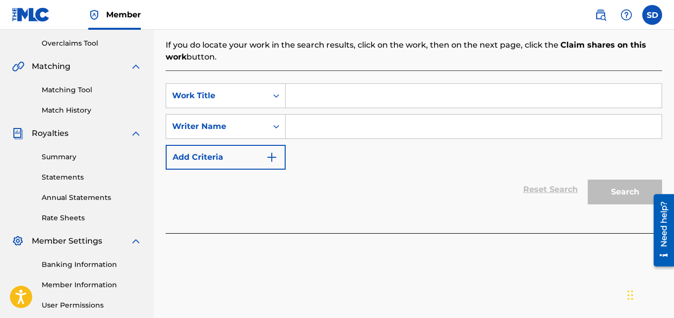
click at [332, 90] on input "Search Form" at bounding box center [474, 96] width 376 height 24
paste input "Reverse"
type input "Reverse"
click at [309, 131] on input "Search Form" at bounding box center [474, 127] width 376 height 24
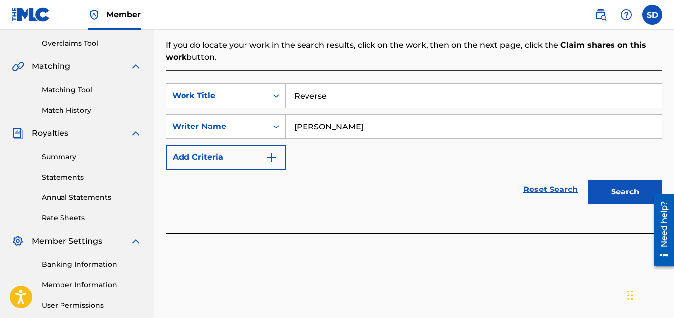
type input "[PERSON_NAME]"
click at [588, 180] on button "Search" at bounding box center [625, 192] width 74 height 25
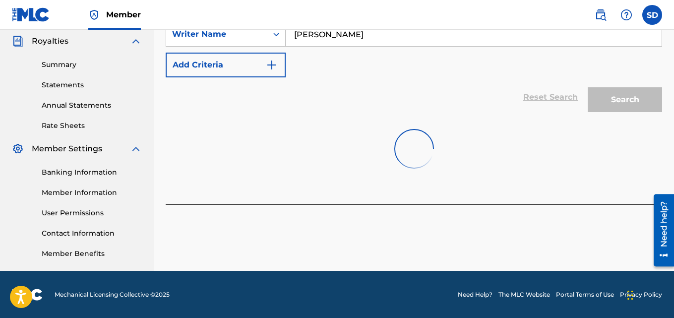
scroll to position [297, 0]
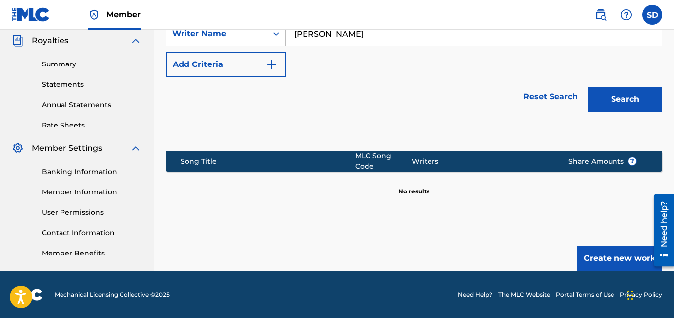
click at [589, 246] on button "Create new work" at bounding box center [619, 258] width 85 height 25
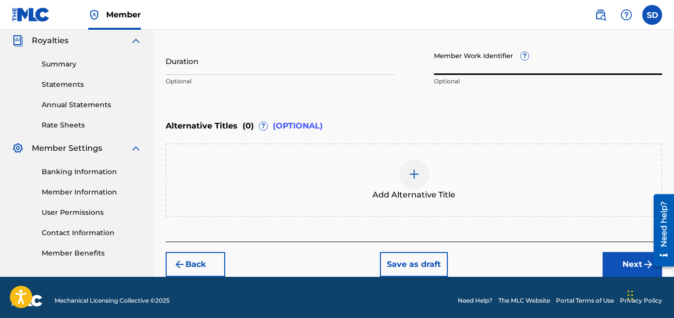
click at [466, 69] on input "Member Work Identifier ?" at bounding box center [548, 61] width 229 height 28
paste input "932188935"
type input "932188935"
click at [415, 183] on div at bounding box center [415, 174] width 30 height 30
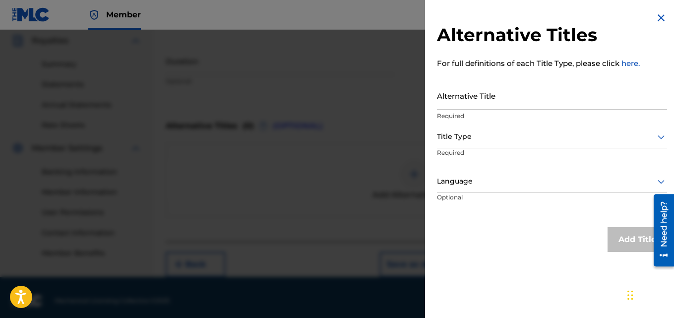
click at [656, 15] on img at bounding box center [662, 18] width 12 height 12
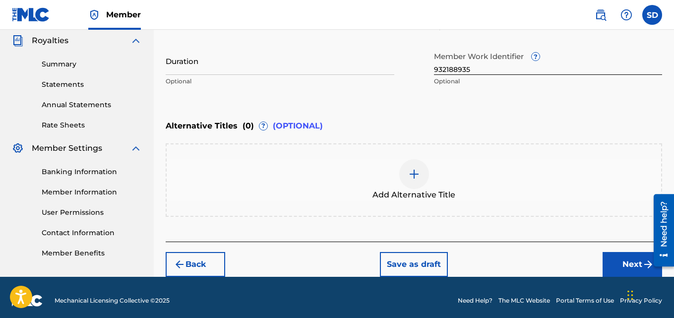
click at [619, 261] on button "Next" at bounding box center [633, 264] width 60 height 25
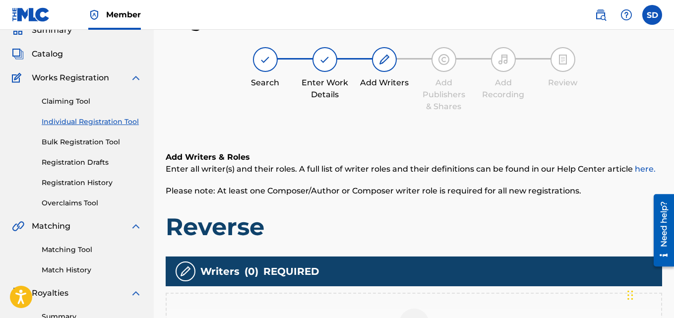
scroll to position [233, 0]
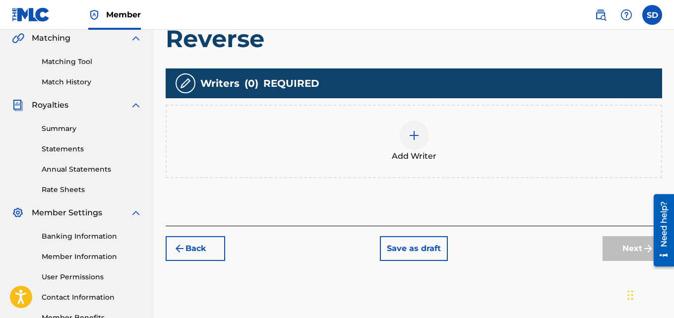
click at [421, 137] on div at bounding box center [415, 136] width 30 height 30
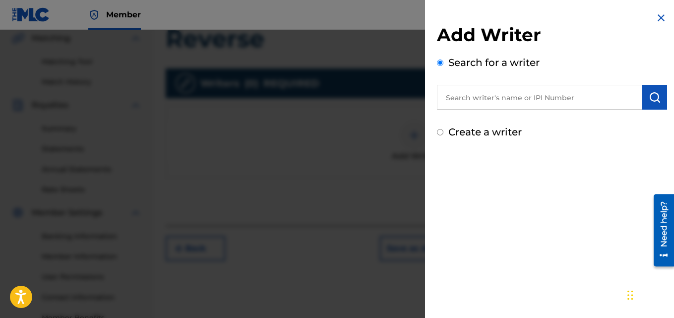
click at [510, 103] on input "text" at bounding box center [539, 97] width 205 height 25
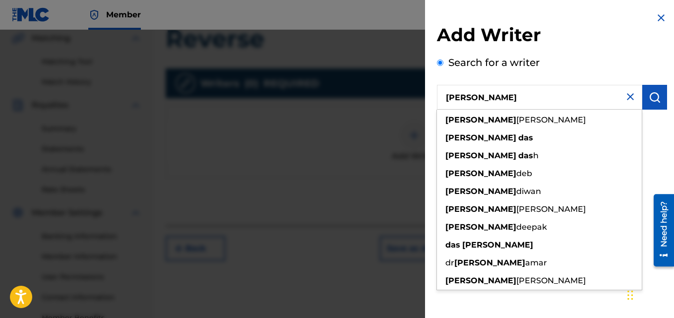
type input "[PERSON_NAME]"
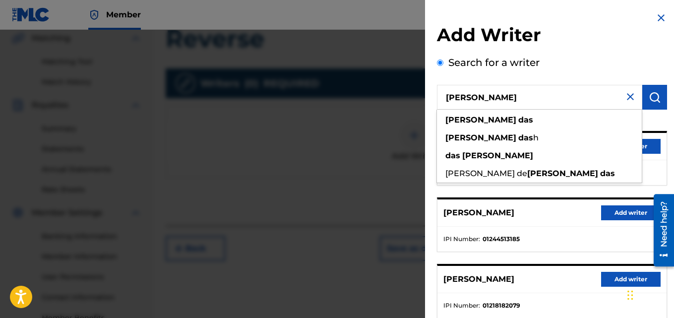
click at [633, 210] on button "Add writer" at bounding box center [632, 212] width 60 height 15
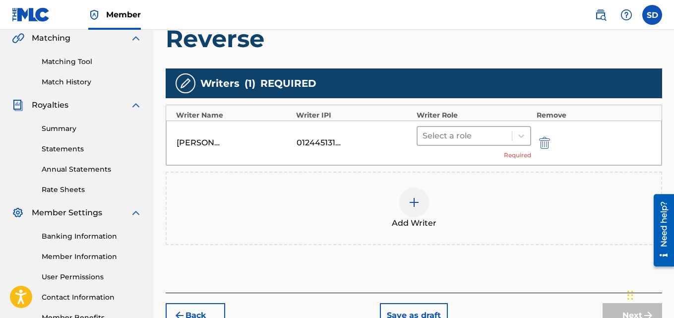
click at [468, 128] on div "Select a role" at bounding box center [465, 136] width 95 height 18
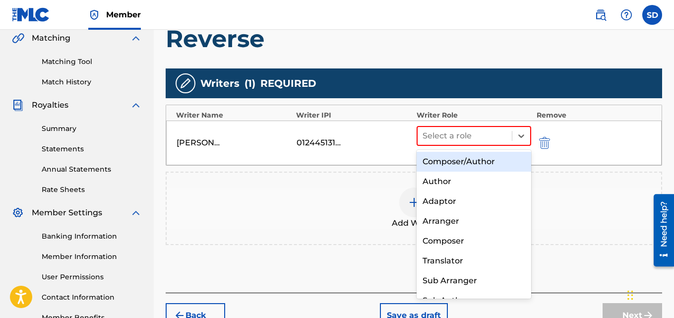
click at [461, 160] on div "Composer/Author" at bounding box center [474, 162] width 115 height 20
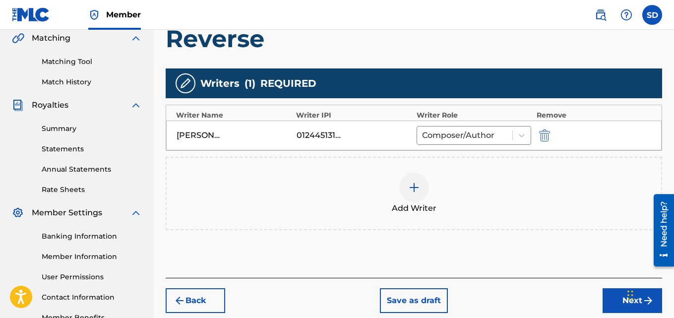
click at [613, 309] on button "Next" at bounding box center [633, 300] width 60 height 25
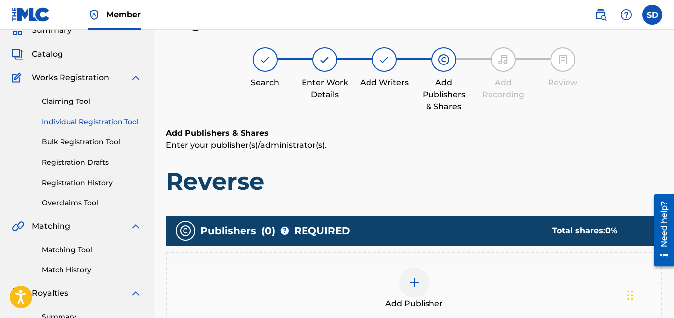
scroll to position [265, 0]
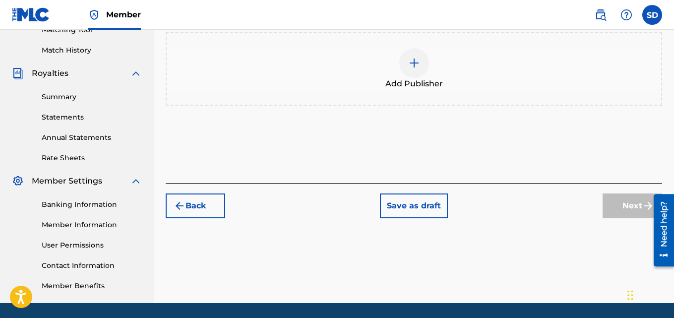
click at [406, 61] on div at bounding box center [415, 63] width 30 height 30
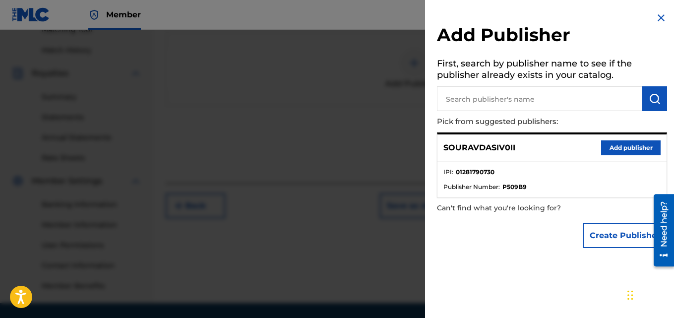
click at [617, 144] on button "Add publisher" at bounding box center [632, 147] width 60 height 15
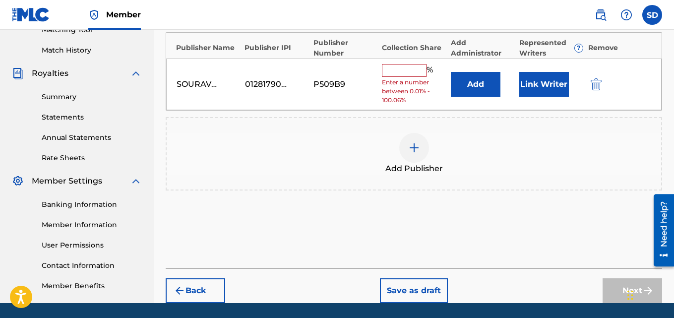
click at [396, 70] on input "text" at bounding box center [404, 70] width 45 height 13
type input "100"
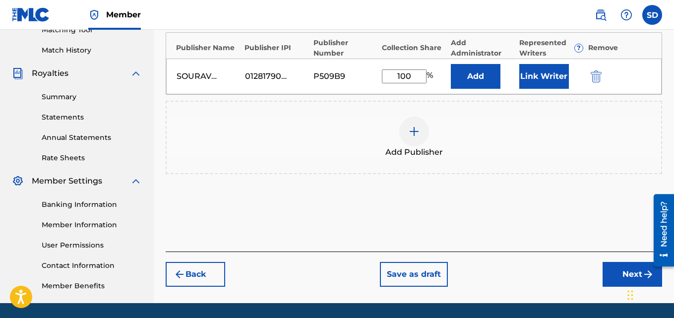
click at [543, 79] on button "Link Writer" at bounding box center [545, 76] width 50 height 25
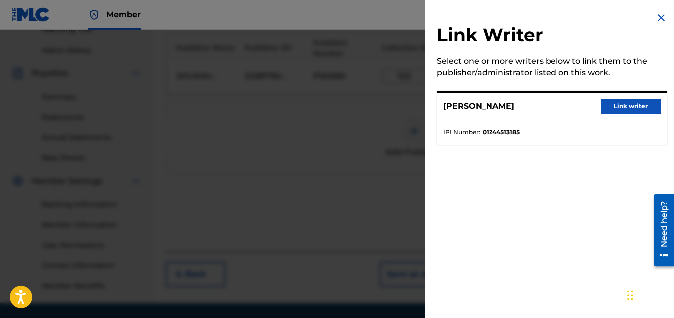
click at [622, 115] on div "[PERSON_NAME] Link writer" at bounding box center [552, 106] width 229 height 27
click at [619, 104] on button "Link writer" at bounding box center [632, 106] width 60 height 15
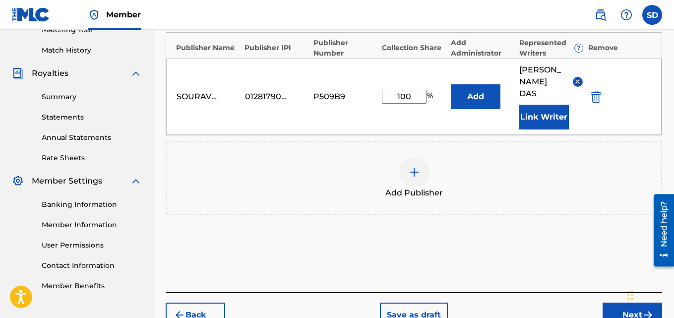
click at [610, 303] on button "Next" at bounding box center [633, 315] width 60 height 25
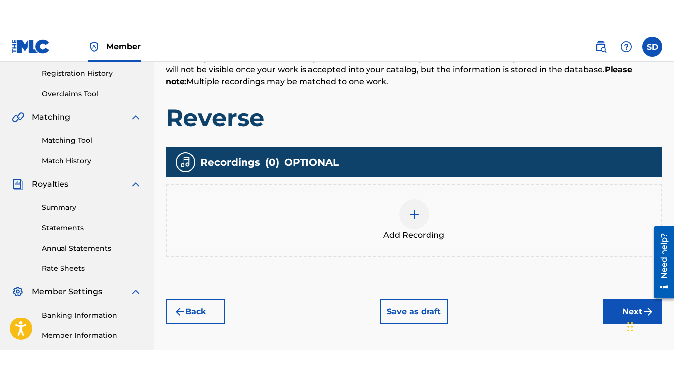
scroll to position [193, 0]
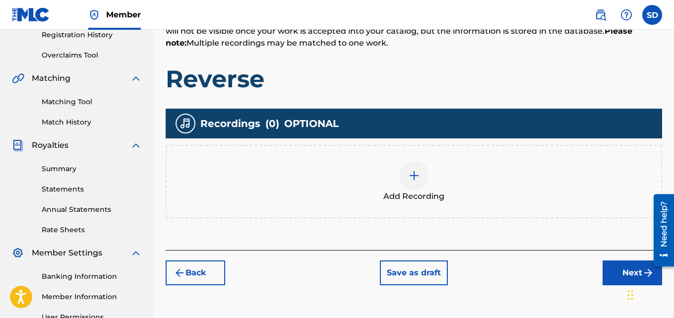
click at [411, 178] on img at bounding box center [414, 176] width 12 height 12
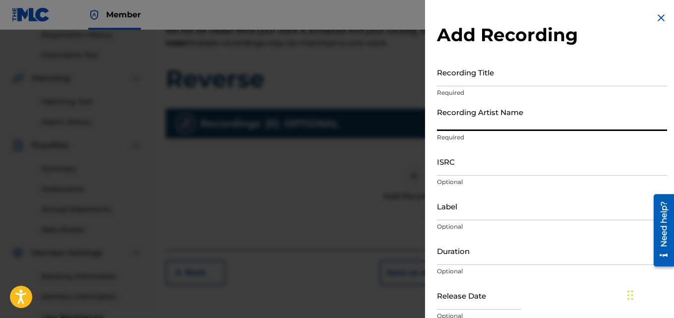
click at [499, 129] on input "Recording Artist Name" at bounding box center [552, 117] width 230 height 28
type input "[PERSON_NAME] (IX0II)"
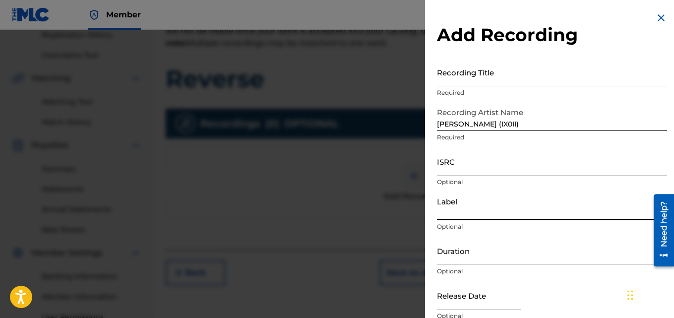
click at [455, 209] on input "Label" at bounding box center [552, 206] width 230 height 28
type input "IX0II"
click at [461, 166] on input "ISRC" at bounding box center [552, 161] width 230 height 28
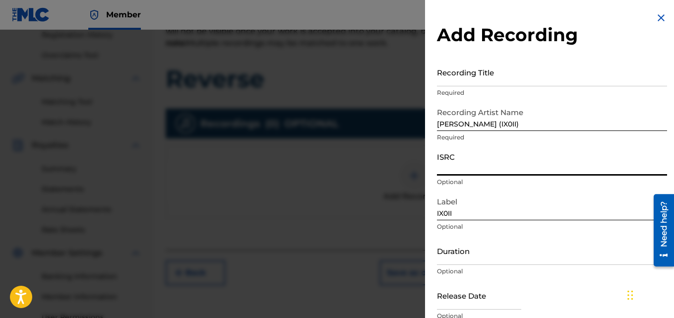
paste input "INI802573258"
type input "INI802573258"
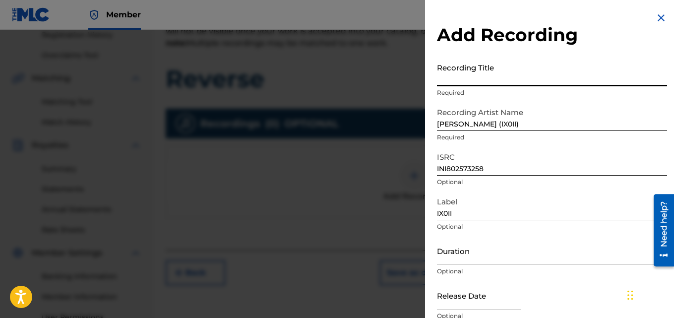
click at [442, 77] on input "Recording Title" at bounding box center [552, 72] width 230 height 28
paste input "Reverse"
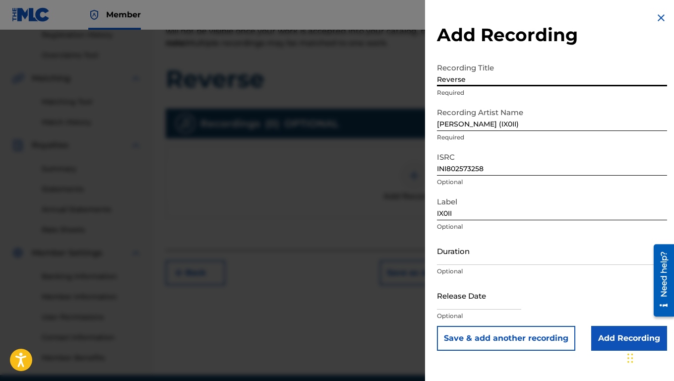
type input "Reverse"
click at [616, 317] on p "Optional" at bounding box center [552, 316] width 230 height 9
click at [600, 318] on input "Add Recording" at bounding box center [630, 338] width 76 height 25
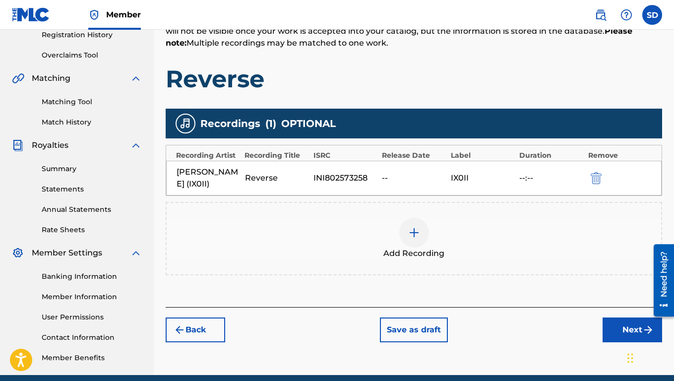
click at [630, 318] on button "Next" at bounding box center [633, 330] width 60 height 25
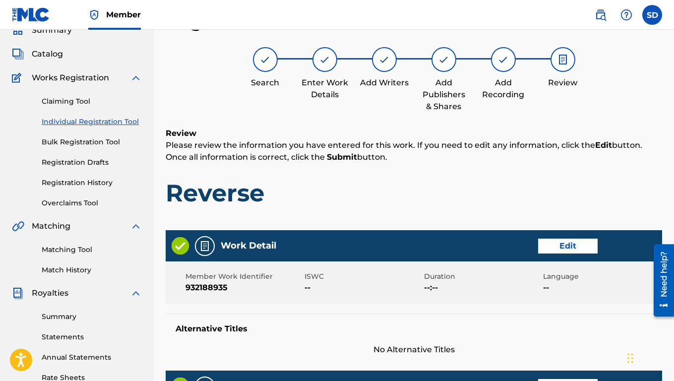
scroll to position [470, 0]
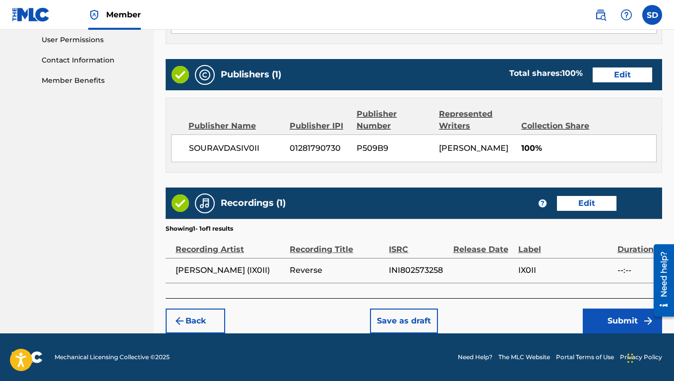
click at [595, 318] on button "Submit" at bounding box center [622, 321] width 79 height 25
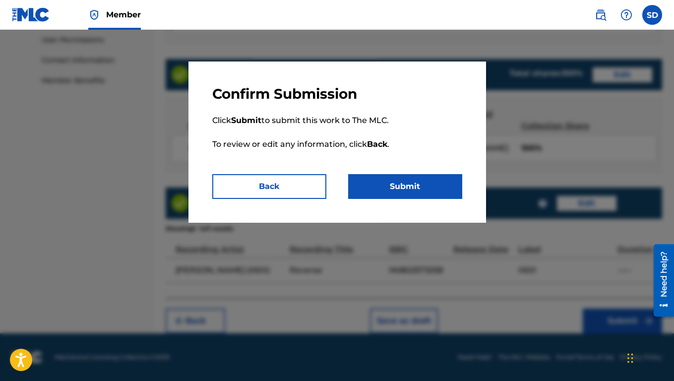
click at [414, 183] on button "Submit" at bounding box center [405, 186] width 114 height 25
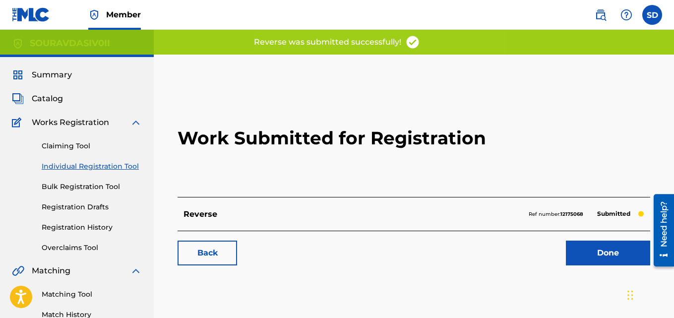
click at [619, 255] on link "Done" at bounding box center [608, 253] width 84 height 25
